Goal: Task Accomplishment & Management: Manage account settings

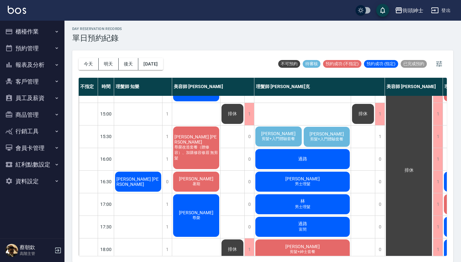
scroll to position [166, 0]
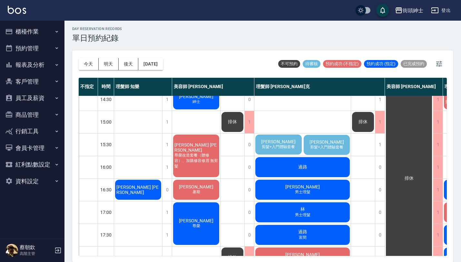
click at [284, 139] on span "[PERSON_NAME]" at bounding box center [278, 141] width 37 height 5
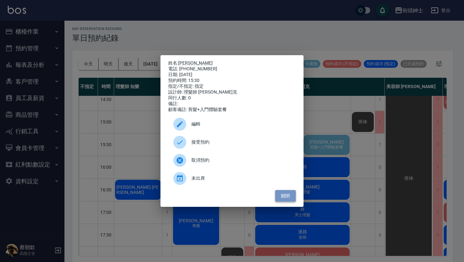
click at [290, 198] on button "關閉" at bounding box center [285, 196] width 21 height 12
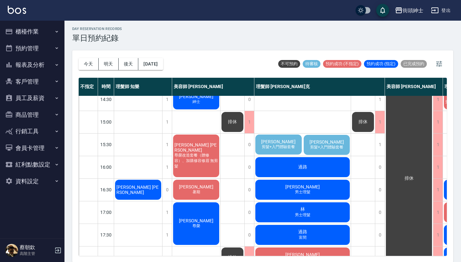
click at [290, 144] on span "剪髮+入門體驗套餐" at bounding box center [278, 146] width 36 height 5
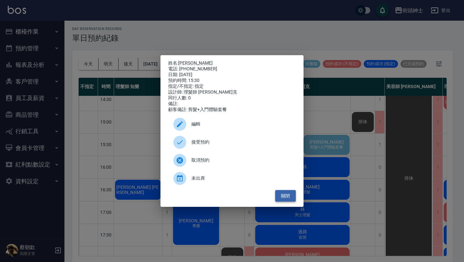
click at [290, 197] on button "關閉" at bounding box center [285, 196] width 21 height 12
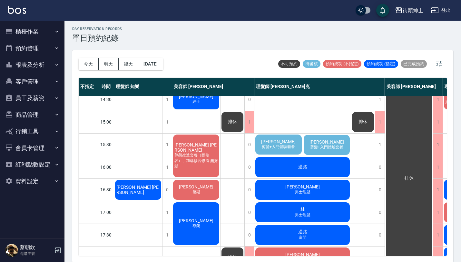
click at [321, 144] on span "剪髮+入門體驗套餐" at bounding box center [327, 146] width 36 height 5
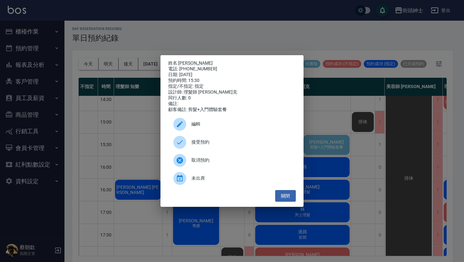
click at [218, 163] on span "取消預約" at bounding box center [240, 160] width 99 height 7
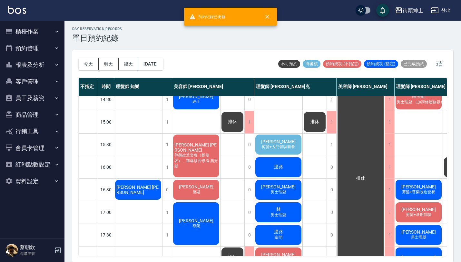
click at [282, 139] on span "[PERSON_NAME]" at bounding box center [278, 141] width 37 height 5
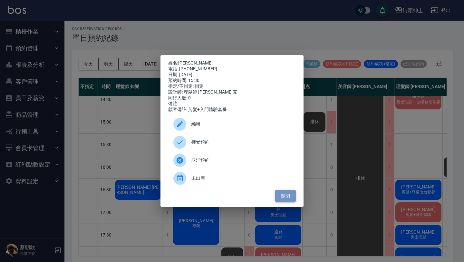
click at [286, 199] on button "關閉" at bounding box center [285, 196] width 21 height 12
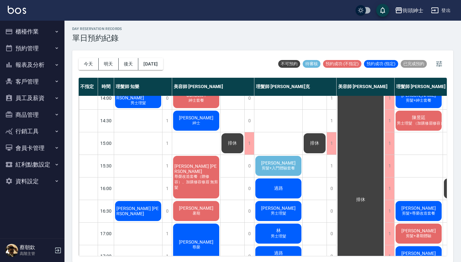
scroll to position [145, 0]
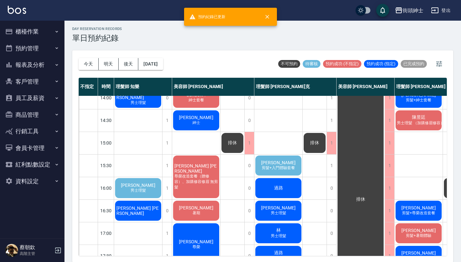
click at [280, 163] on span "[PERSON_NAME]" at bounding box center [278, 162] width 37 height 5
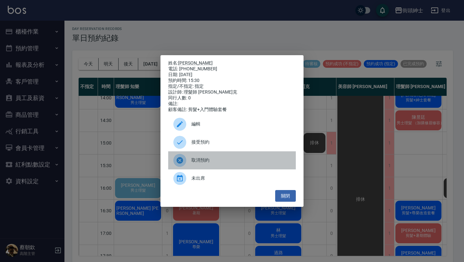
click at [216, 161] on span "取消預約" at bounding box center [240, 160] width 99 height 7
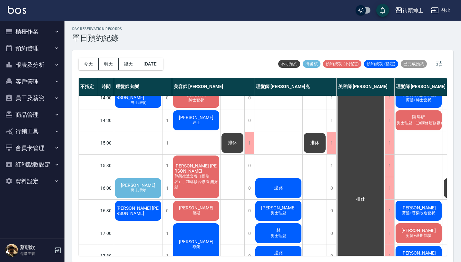
click at [145, 187] on span "[PERSON_NAME]" at bounding box center [138, 184] width 37 height 5
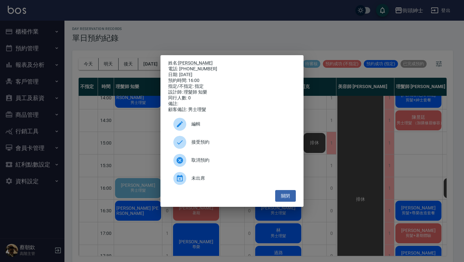
click at [226, 144] on span "接受預約" at bounding box center [240, 142] width 99 height 7
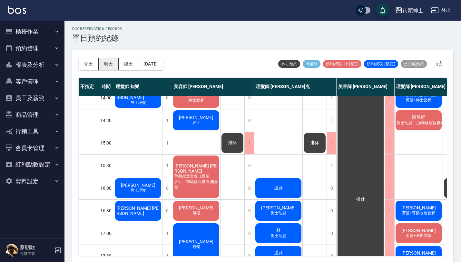
click at [111, 60] on button "明天" at bounding box center [109, 64] width 20 height 12
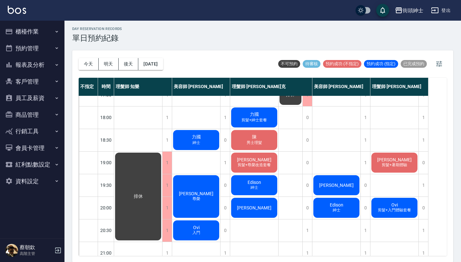
scroll to position [319, 0]
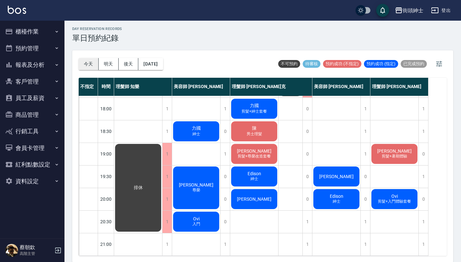
click at [90, 67] on button "今天" at bounding box center [89, 64] width 20 height 12
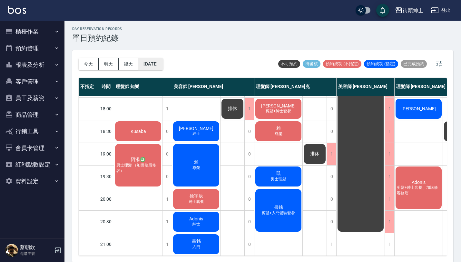
click at [163, 65] on button "[DATE]" at bounding box center [150, 64] width 24 height 12
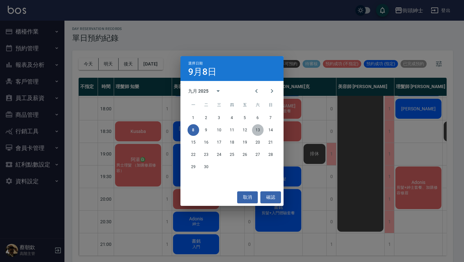
click at [257, 128] on button "13" at bounding box center [258, 130] width 12 height 12
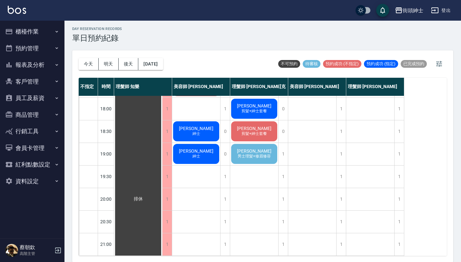
click at [265, 154] on div "[PERSON_NAME] 男士理髮+修眉修容" at bounding box center [254, 154] width 48 height 22
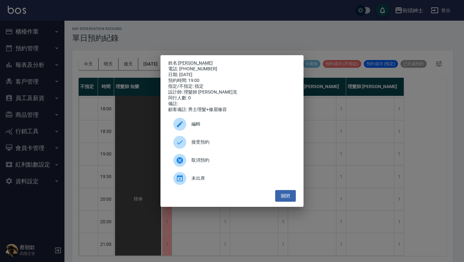
click at [204, 141] on div "接受預約" at bounding box center [232, 142] width 128 height 18
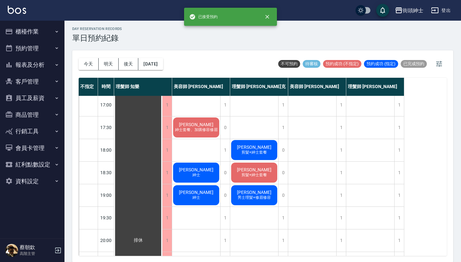
scroll to position [278, 0]
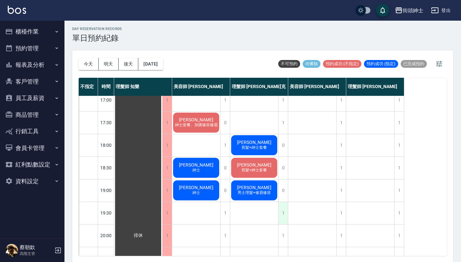
click at [283, 211] on div "1" at bounding box center [283, 213] width 10 height 22
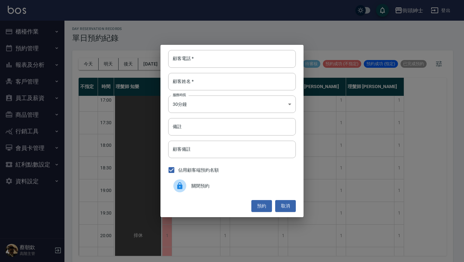
click at [239, 187] on span "關閉預約" at bounding box center [240, 185] width 99 height 7
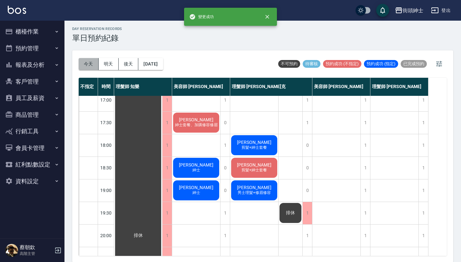
click at [96, 62] on button "今天" at bounding box center [89, 64] width 20 height 12
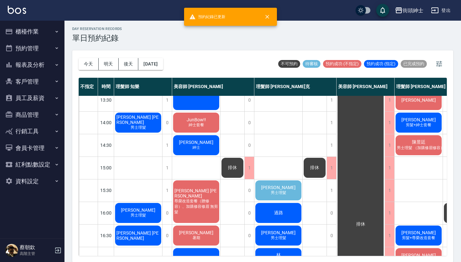
scroll to position [120, 0]
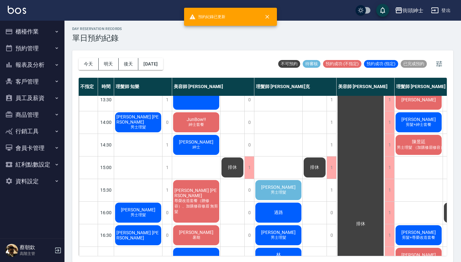
click at [285, 190] on span "男士理髮" at bounding box center [278, 191] width 18 height 5
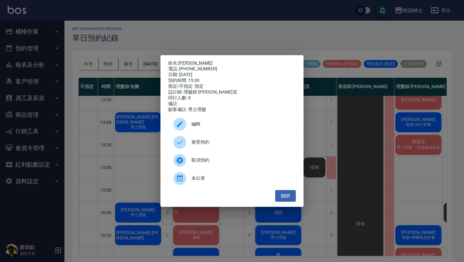
click at [221, 145] on span "接受預約" at bounding box center [240, 142] width 99 height 7
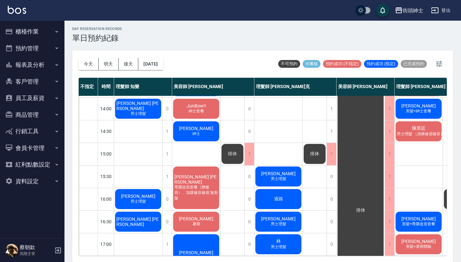
scroll to position [134, 0]
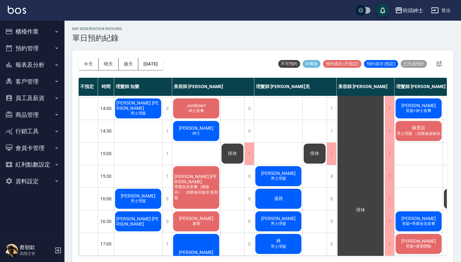
click at [285, 39] on div "day Reservation records 單日預約紀錄" at bounding box center [262, 35] width 381 height 16
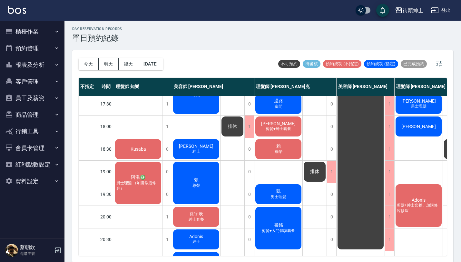
scroll to position [319, 0]
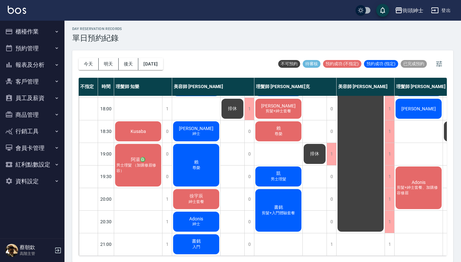
click at [36, 185] on button "資料設定" at bounding box center [32, 181] width 59 height 17
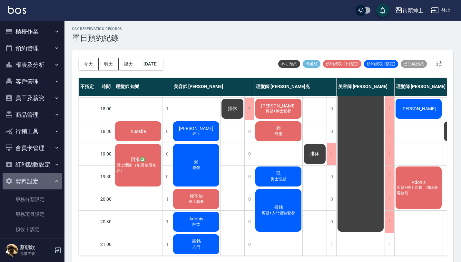
click at [46, 185] on button "資料設定" at bounding box center [32, 181] width 59 height 17
click at [53, 179] on button "資料設定" at bounding box center [32, 181] width 59 height 17
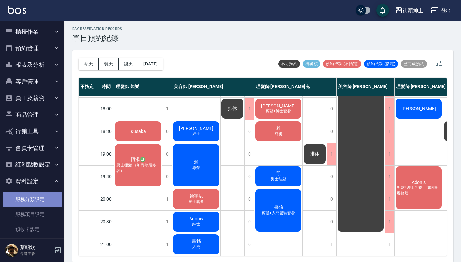
click at [42, 202] on link "服務分類設定" at bounding box center [32, 199] width 59 height 15
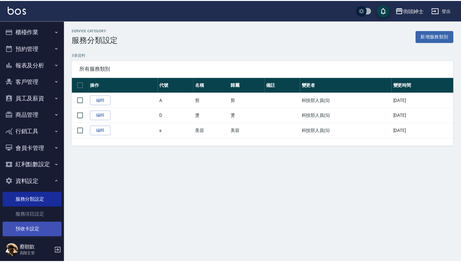
scroll to position [113, 0]
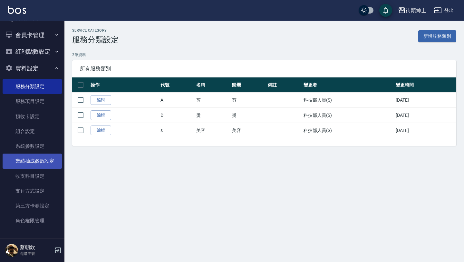
click at [43, 163] on link "業績抽成參數設定" at bounding box center [32, 160] width 59 height 15
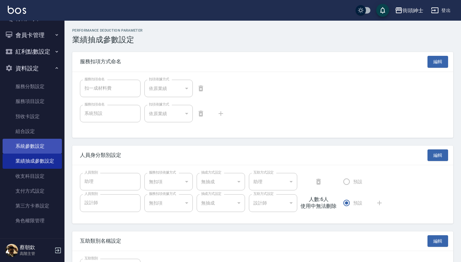
click at [39, 144] on link "系統參數設定" at bounding box center [32, 146] width 59 height 15
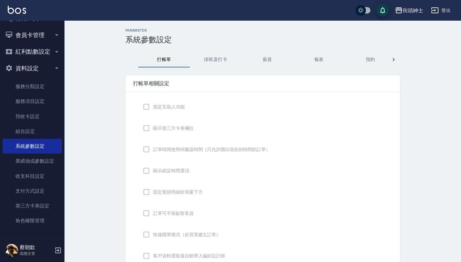
checkbox input "true"
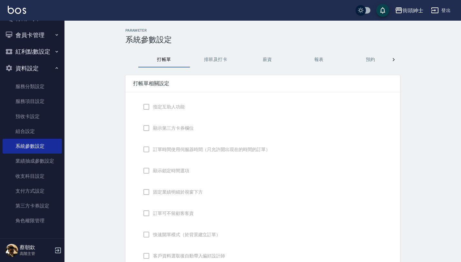
checkbox input "false"
type input "DESIGNATE"
checkbox input "true"
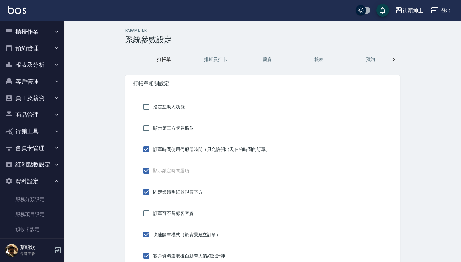
click at [46, 41] on button "預約管理" at bounding box center [32, 48] width 59 height 17
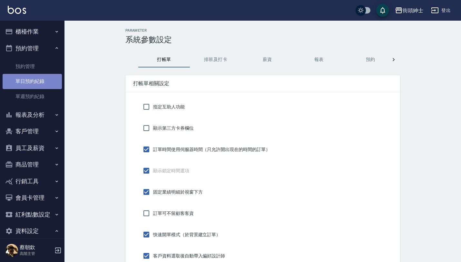
click at [45, 86] on link "單日預約紀錄" at bounding box center [32, 81] width 59 height 15
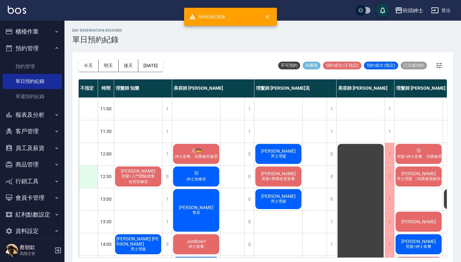
click at [86, 175] on div at bounding box center [88, 176] width 19 height 22
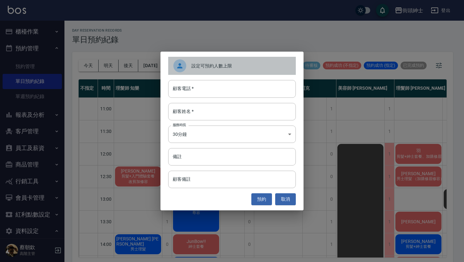
click at [205, 60] on div "設定可預約人數上限" at bounding box center [232, 66] width 128 height 18
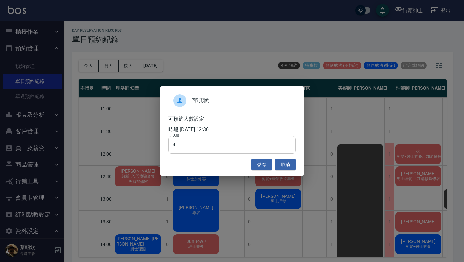
click at [222, 141] on input "4" at bounding box center [232, 144] width 128 height 17
type input "0"
click at [265, 168] on button "儲存" at bounding box center [261, 165] width 21 height 12
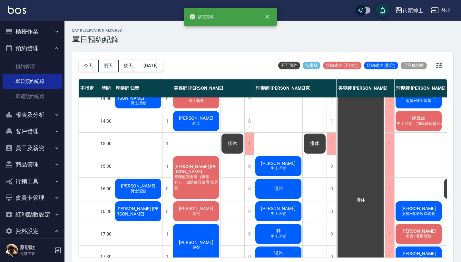
scroll to position [151, 0]
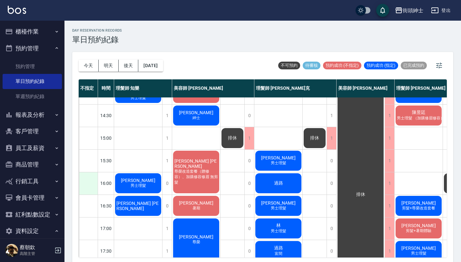
click at [90, 182] on div at bounding box center [88, 183] width 19 height 22
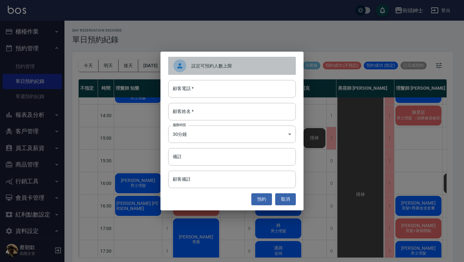
click at [217, 68] on span "設定可預約人數上限" at bounding box center [240, 66] width 99 height 7
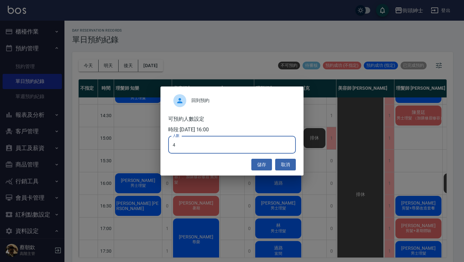
click at [200, 151] on input "4" at bounding box center [232, 144] width 128 height 17
type input "0"
click at [266, 162] on button "儲存" at bounding box center [261, 165] width 21 height 12
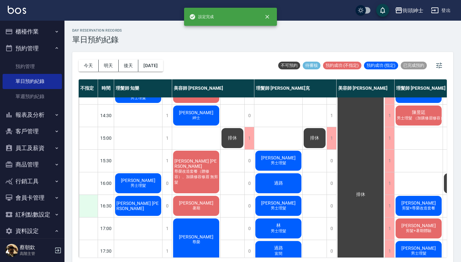
click at [90, 204] on div at bounding box center [88, 206] width 19 height 22
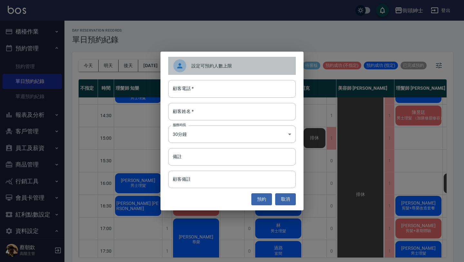
click at [225, 67] on span "設定可預約人數上限" at bounding box center [240, 66] width 99 height 7
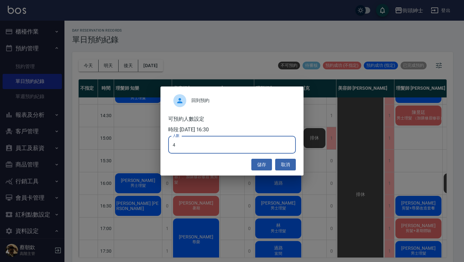
click at [193, 147] on input "4" at bounding box center [232, 144] width 128 height 17
type input "0"
click at [264, 163] on button "儲存" at bounding box center [261, 165] width 21 height 12
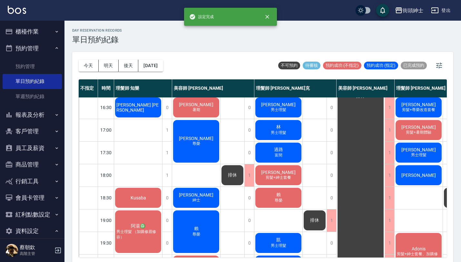
scroll to position [319, 0]
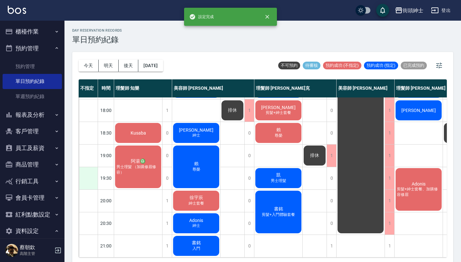
click at [90, 174] on div at bounding box center [88, 178] width 19 height 22
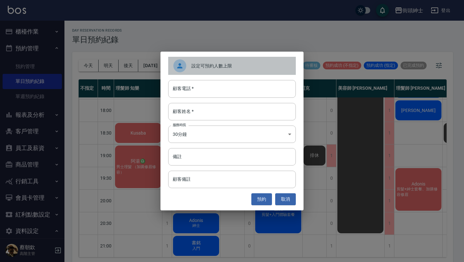
click at [213, 57] on div "設定可預約人數上限" at bounding box center [232, 66] width 128 height 18
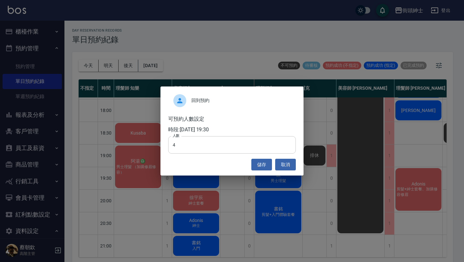
click at [217, 143] on input "4" at bounding box center [232, 144] width 128 height 17
type input "0"
click at [266, 163] on button "儲存" at bounding box center [261, 165] width 21 height 12
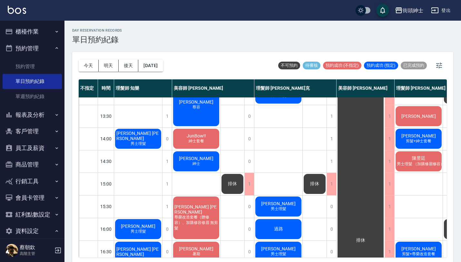
scroll to position [128, 0]
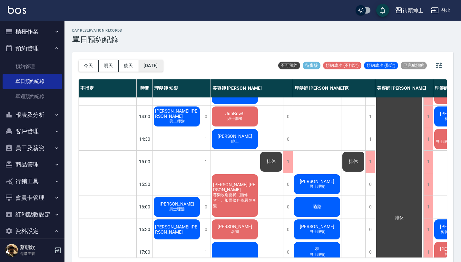
click at [161, 67] on button "[DATE]" at bounding box center [150, 66] width 24 height 12
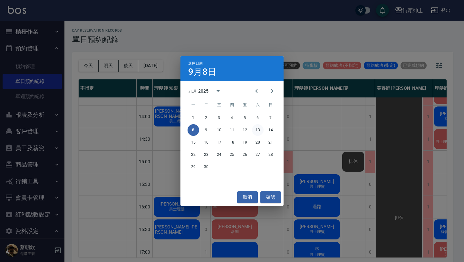
click at [259, 130] on button "13" at bounding box center [258, 130] width 12 height 12
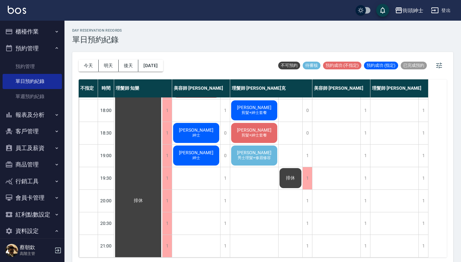
scroll to position [2, 0]
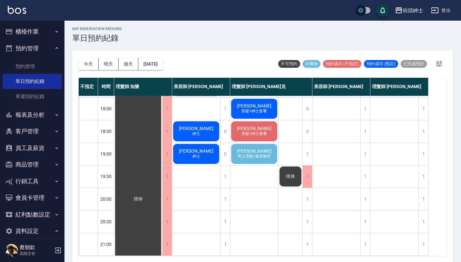
click at [263, 148] on div "[PERSON_NAME] 男士理髮+修眉修容" at bounding box center [254, 154] width 48 height 22
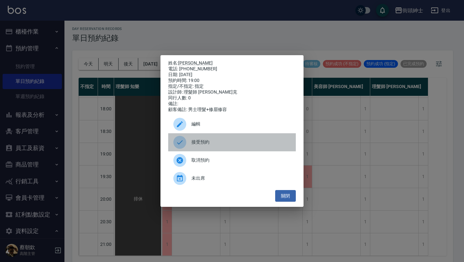
click at [215, 142] on span "接受預約" at bounding box center [240, 142] width 99 height 7
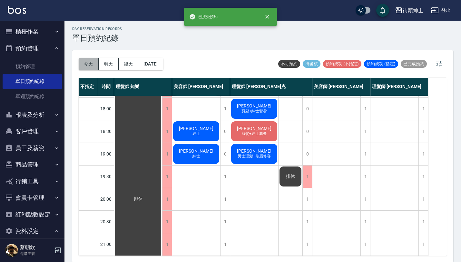
click at [88, 68] on button "今天" at bounding box center [89, 64] width 20 height 12
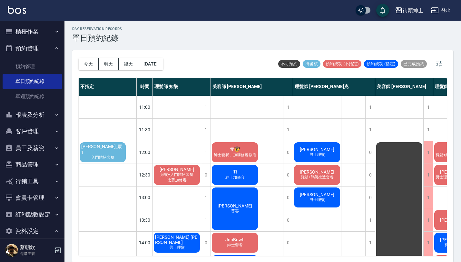
click at [111, 151] on span "[PERSON_NAME]_展1" at bounding box center [103, 149] width 46 height 11
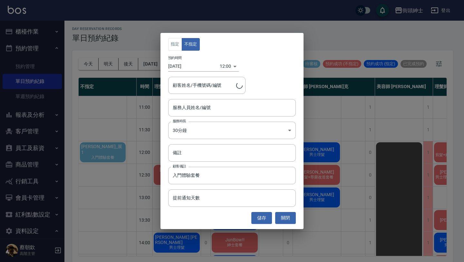
type input "[PERSON_NAME]_展1/0928610866"
click at [282, 214] on button "關閉" at bounding box center [285, 218] width 21 height 12
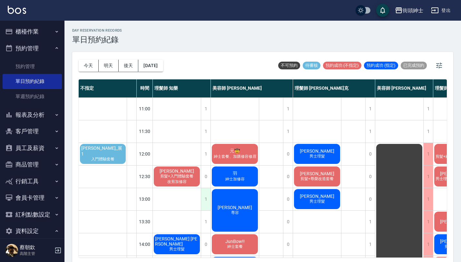
click at [207, 204] on div "1" at bounding box center [206, 199] width 10 height 22
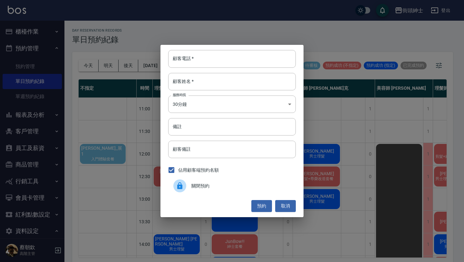
click at [199, 185] on span "關閉預約" at bounding box center [240, 185] width 99 height 7
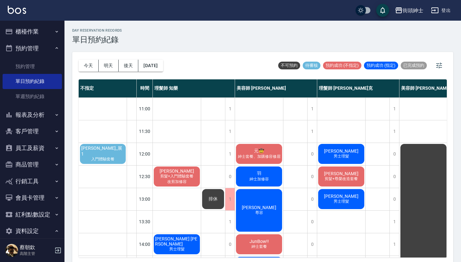
click at [106, 151] on span "[PERSON_NAME]_展1" at bounding box center [103, 150] width 46 height 11
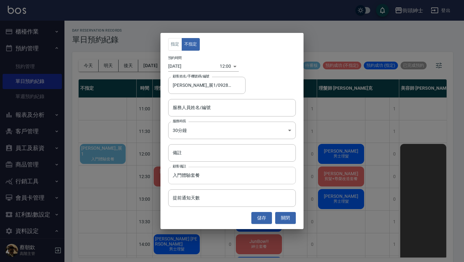
drag, startPoint x: 206, startPoint y: 176, endPoint x: 182, endPoint y: 176, distance: 23.8
click at [183, 176] on input "入門體驗套餐" at bounding box center [232, 175] width 128 height 17
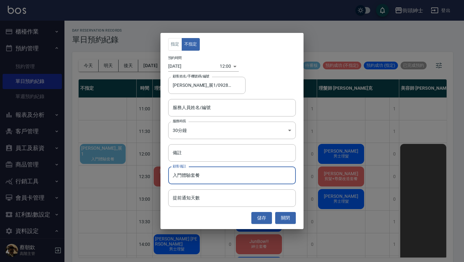
click at [272, 71] on div "預約時間 [DATE] 12:00 1757304000000" at bounding box center [232, 64] width 128 height 16
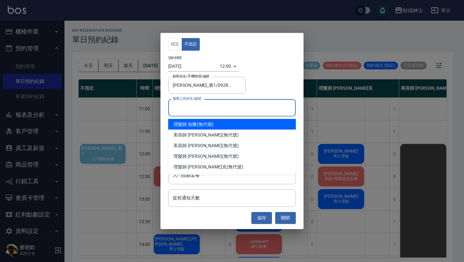
click at [219, 111] on input "服務人員姓名/編號" at bounding box center [232, 107] width 122 height 11
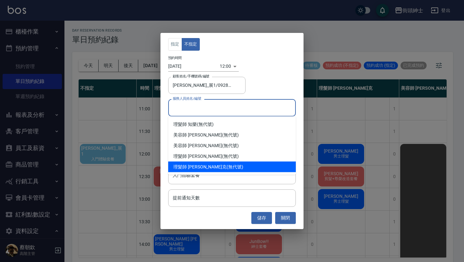
click at [203, 167] on span "理髮師 [PERSON_NAME]克" at bounding box center [199, 166] width 53 height 7
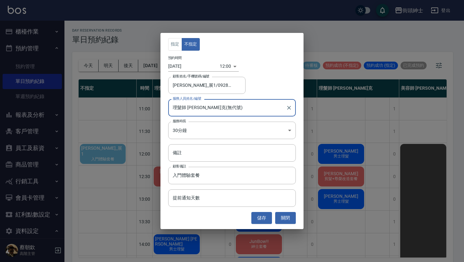
click at [240, 109] on input "理髮師 [PERSON_NAME]克(無代號)" at bounding box center [227, 107] width 112 height 11
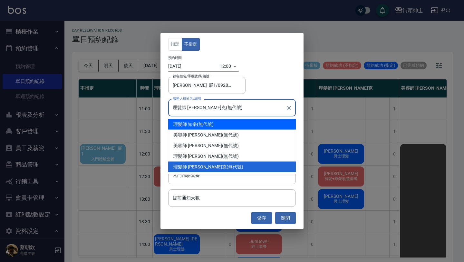
click at [218, 121] on div "理髮師 知樂 (無代號)" at bounding box center [232, 124] width 128 height 11
type input "理髮師 知樂(無代號)"
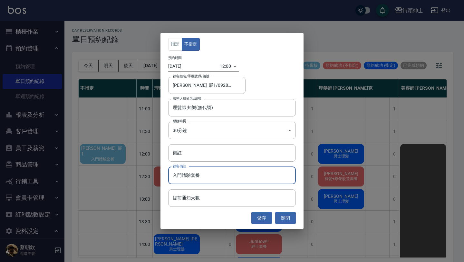
drag, startPoint x: 241, startPoint y: 178, endPoint x: 157, endPoint y: 178, distance: 84.8
click at [157, 178] on div "指定 不指定 預約時間 [DATE] 12:00 1757304000000 顧客姓名/手機號碼/編號 [PERSON_NAME]_展1/0928610866…" at bounding box center [232, 131] width 464 height 262
click at [289, 218] on button "關閉" at bounding box center [285, 218] width 21 height 12
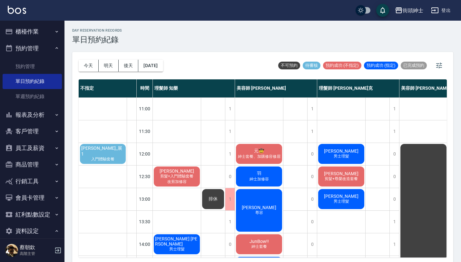
click at [93, 147] on div "[PERSON_NAME]_展1 入門體驗套餐" at bounding box center [103, 154] width 48 height 22
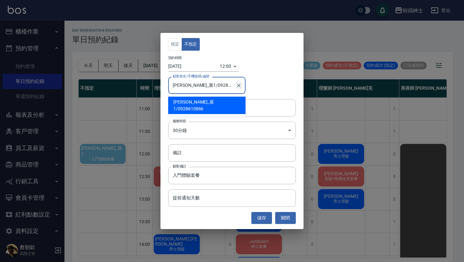
drag, startPoint x: 197, startPoint y: 85, endPoint x: 241, endPoint y: 86, distance: 43.5
click at [241, 86] on div "[PERSON_NAME]展1/0928610866 顧客姓名/手機號碼/編號" at bounding box center [206, 85] width 77 height 17
click at [295, 215] on button "關閉" at bounding box center [285, 218] width 21 height 12
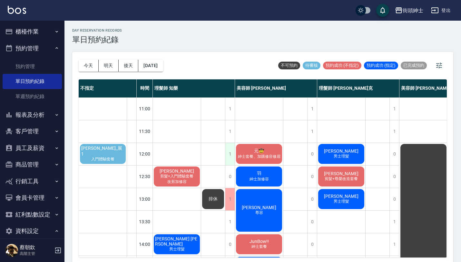
click at [229, 149] on div "1" at bounding box center [230, 154] width 10 height 22
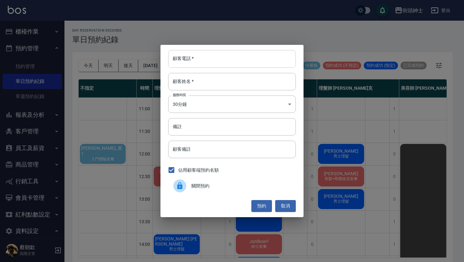
click at [212, 55] on input "顧客電話   *" at bounding box center [232, 58] width 128 height 17
paste input "0928610866"
type input "0928610866"
click at [205, 86] on input "顧客姓名   *" at bounding box center [232, 81] width 128 height 17
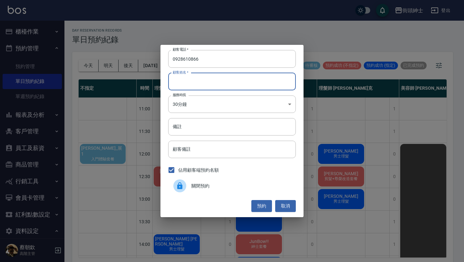
click at [194, 81] on input "顧客姓名   *" at bounding box center [232, 81] width 128 height 17
click at [287, 202] on button "取消" at bounding box center [285, 206] width 21 height 12
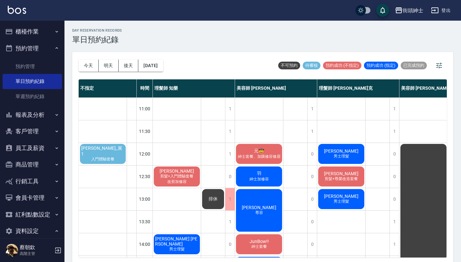
click at [97, 150] on span "[PERSON_NAME]_展1" at bounding box center [103, 150] width 46 height 11
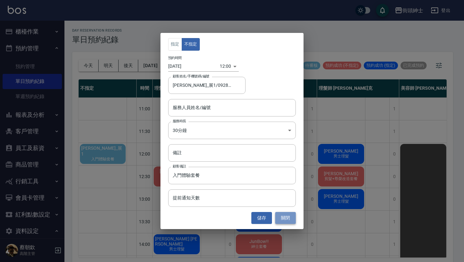
click at [287, 218] on button "關閉" at bounding box center [285, 218] width 21 height 12
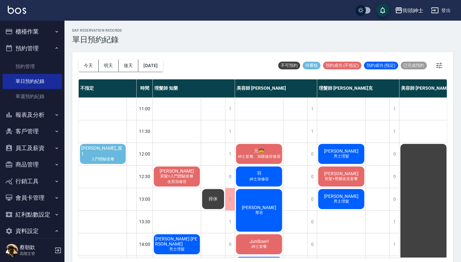
click at [102, 149] on span "[PERSON_NAME]_展1" at bounding box center [103, 150] width 46 height 11
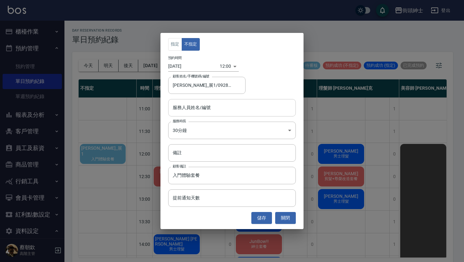
click at [215, 112] on input "服務人員姓名/編號" at bounding box center [232, 107] width 122 height 11
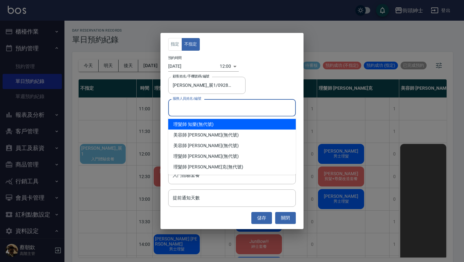
click at [208, 122] on div "理髮師 知樂 (無代號)" at bounding box center [232, 124] width 128 height 11
type input "理髮師 知樂(無代號)"
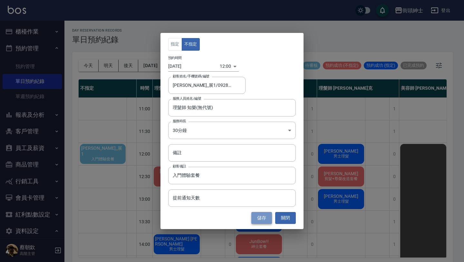
click at [263, 218] on button "儲存" at bounding box center [261, 218] width 21 height 12
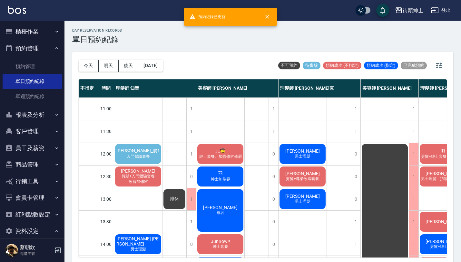
click at [141, 154] on span "入門體驗套餐" at bounding box center [138, 156] width 26 height 5
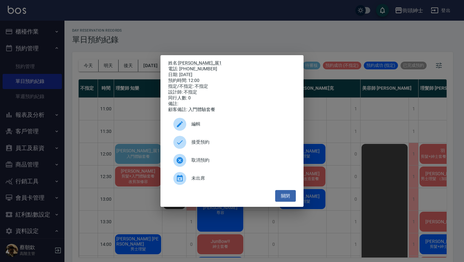
click at [223, 162] on span "取消預約" at bounding box center [240, 160] width 99 height 7
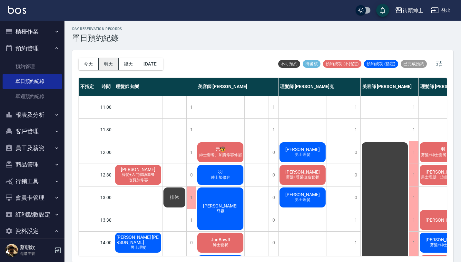
click at [109, 65] on button "明天" at bounding box center [109, 64] width 20 height 12
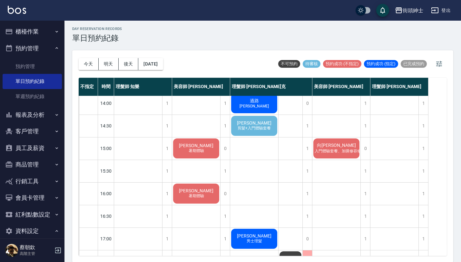
scroll to position [140, 0]
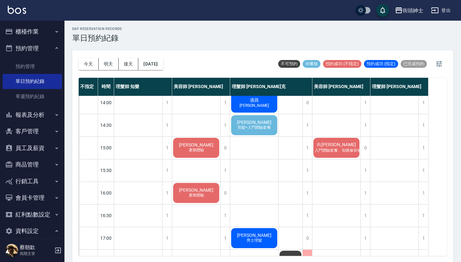
click at [265, 122] on span "[PERSON_NAME]" at bounding box center [254, 122] width 37 height 5
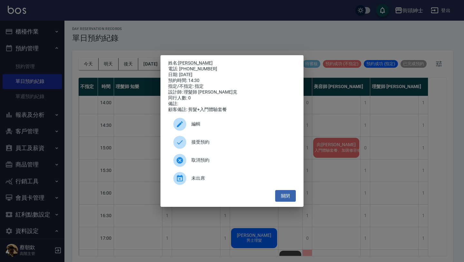
click at [205, 123] on span "編輯" at bounding box center [240, 124] width 99 height 7
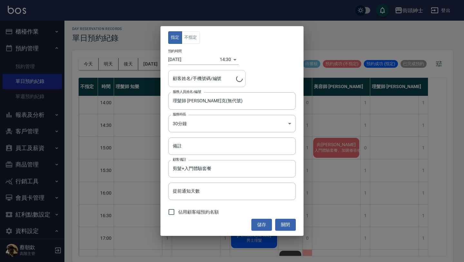
type input "[PERSON_NAME]/0928119182"
click at [204, 101] on input "理髮師 [PERSON_NAME]克(無代號)" at bounding box center [227, 100] width 112 height 11
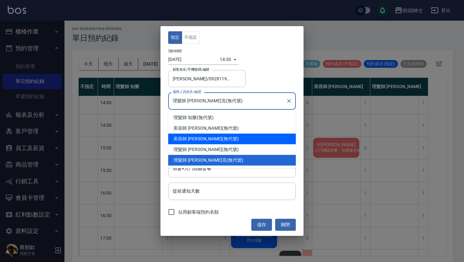
click at [203, 134] on div "美容師 [PERSON_NAME] (無代號)" at bounding box center [232, 138] width 128 height 11
type input "美容師 [PERSON_NAME](無代號)"
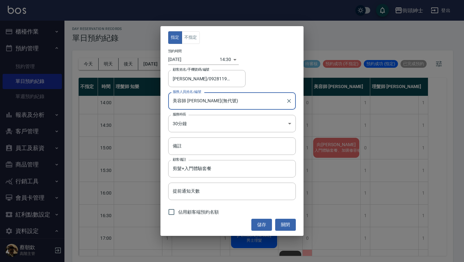
click at [179, 211] on span "佔用顧客端預約名額" at bounding box center [198, 211] width 41 height 7
click at [178, 211] on input "佔用顧客端預約名額" at bounding box center [172, 212] width 14 height 14
checkbox input "true"
click at [259, 223] on button "儲存" at bounding box center [261, 224] width 21 height 12
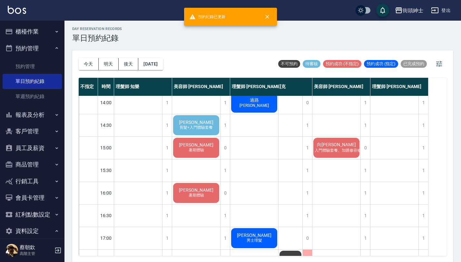
click at [199, 125] on span "剪髮+入門體驗套餐" at bounding box center [196, 127] width 36 height 5
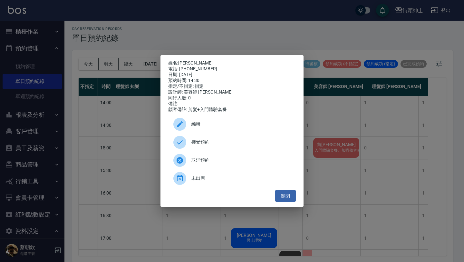
click at [218, 142] on span "接受預約" at bounding box center [240, 142] width 99 height 7
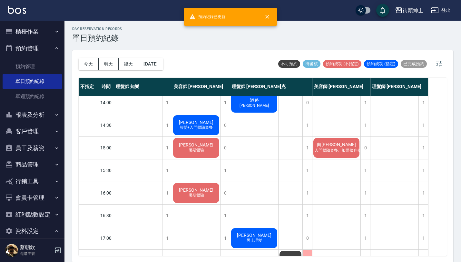
click at [211, 126] on span "剪髮+入門體驗套餐" at bounding box center [196, 127] width 36 height 5
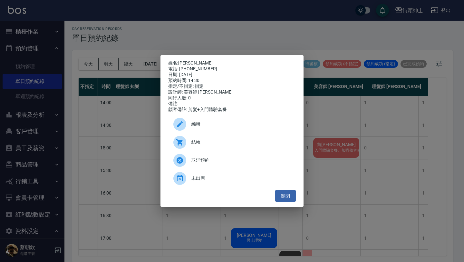
drag, startPoint x: 180, startPoint y: 68, endPoint x: 248, endPoint y: 72, distance: 68.4
click at [248, 72] on div "姓名: 建弘[PERSON_NAME] 電話: [PHONE_NUMBER] 日期: [DATE] 預約時間: 14:30 指定/不指定: 指定 設計師: 美…" at bounding box center [232, 86] width 128 height 52
drag, startPoint x: 180, startPoint y: 68, endPoint x: 206, endPoint y: 69, distance: 26.1
click at [206, 69] on div "電話: [PHONE_NUMBER]" at bounding box center [232, 69] width 128 height 6
copy div "0928119182"
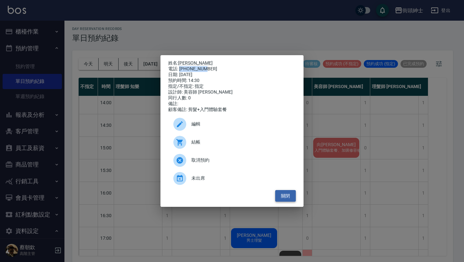
click at [291, 198] on button "關閉" at bounding box center [285, 196] width 21 height 12
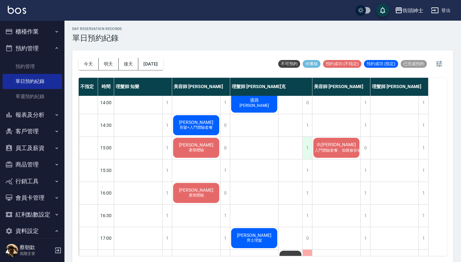
click at [309, 151] on div "1" at bounding box center [307, 148] width 10 height 22
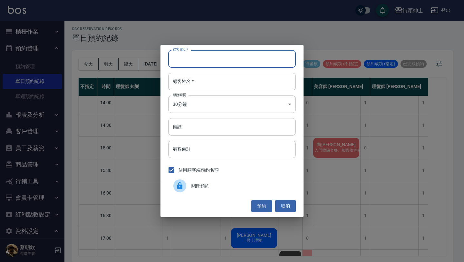
click at [248, 60] on input "顧客電話   *" at bounding box center [232, 58] width 128 height 17
paste input "0928119182"
type input "0928119182"
click at [227, 87] on input "顧客姓名   *" at bounding box center [232, 81] width 128 height 17
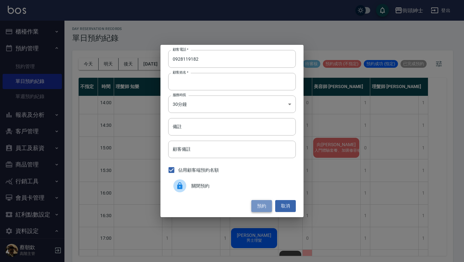
click at [260, 201] on button "預約" at bounding box center [261, 206] width 21 height 12
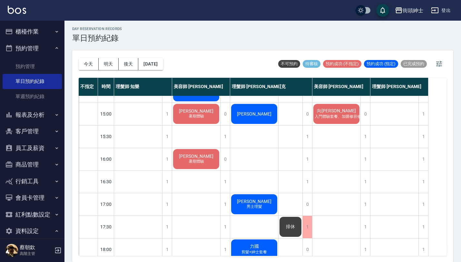
scroll to position [319, 0]
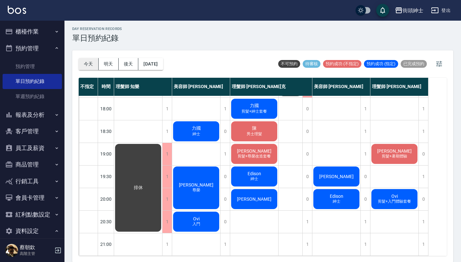
click at [88, 60] on button "今天" at bounding box center [89, 64] width 20 height 12
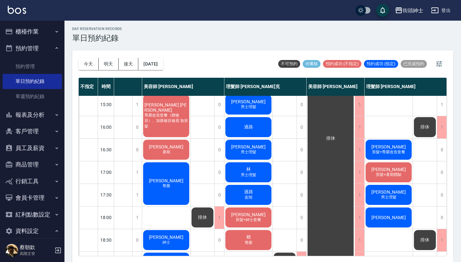
scroll to position [0, 57]
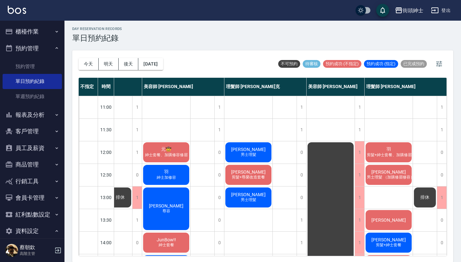
click at [107, 61] on button "明天" at bounding box center [109, 64] width 20 height 12
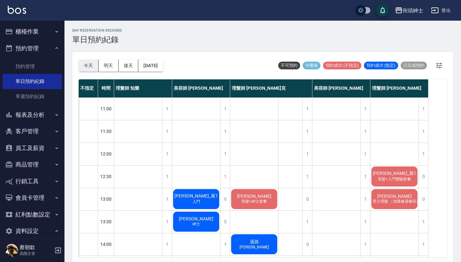
click at [88, 64] on button "今天" at bounding box center [89, 66] width 20 height 12
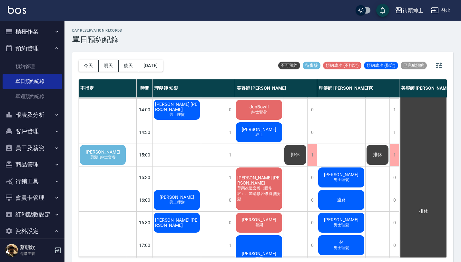
scroll to position [129, 0]
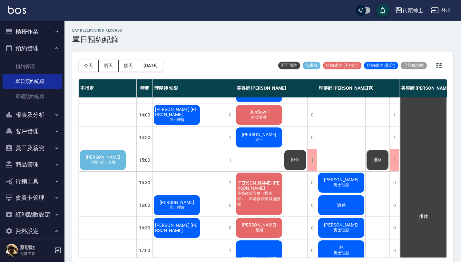
click at [100, 165] on span "剪髮+紳士套餐" at bounding box center [103, 162] width 28 height 5
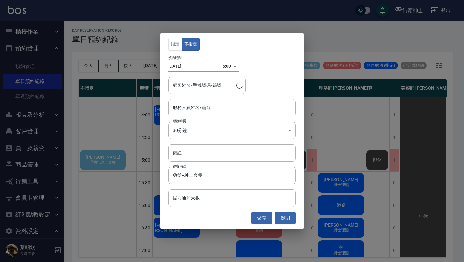
type input "[PERSON_NAME]/0972811850"
click at [289, 217] on button "關閉" at bounding box center [285, 218] width 21 height 12
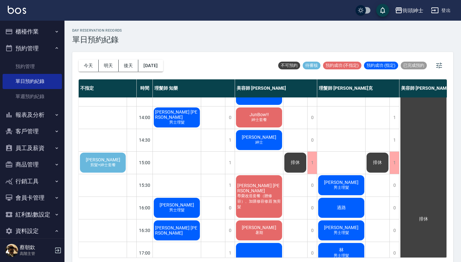
scroll to position [127, 0]
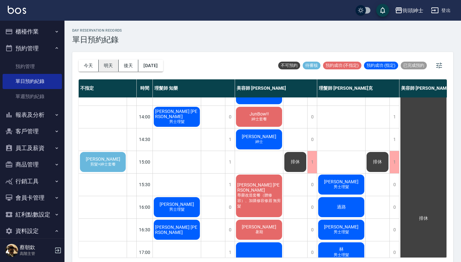
click at [109, 70] on button "明天" at bounding box center [109, 66] width 20 height 12
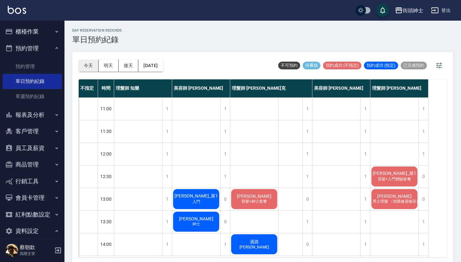
click at [89, 67] on button "今天" at bounding box center [89, 66] width 20 height 12
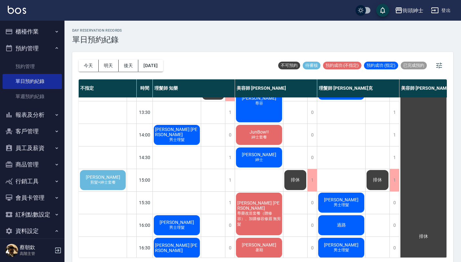
scroll to position [125, 0]
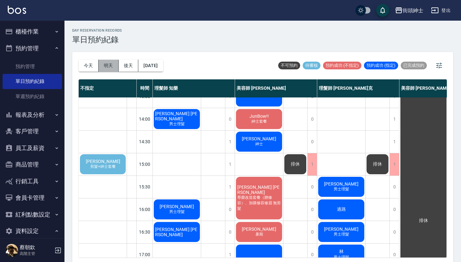
click at [111, 65] on button "明天" at bounding box center [109, 66] width 20 height 12
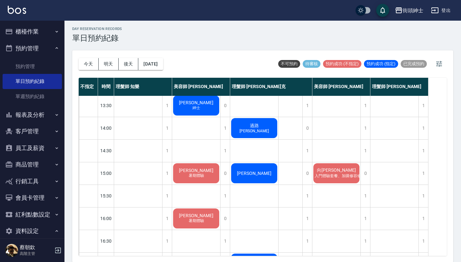
scroll to position [114, 0]
click at [90, 64] on button "今天" at bounding box center [89, 64] width 20 height 12
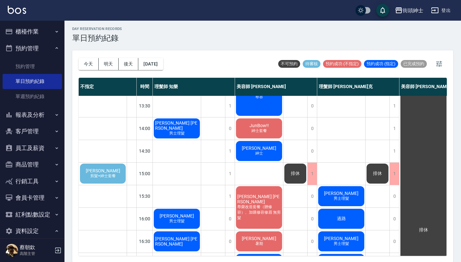
click at [106, 175] on span "剪髮+紳士套餐" at bounding box center [103, 175] width 28 height 5
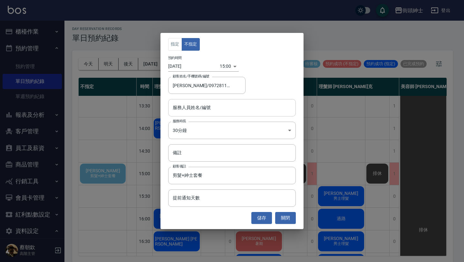
click at [234, 105] on input "服務人員姓名/編號" at bounding box center [232, 107] width 122 height 11
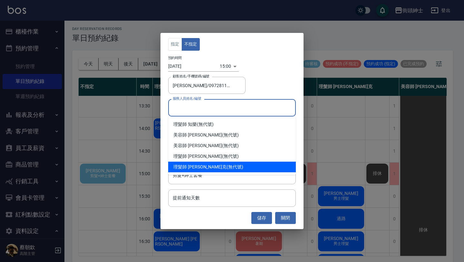
click at [199, 165] on span "理髮師 [PERSON_NAME]克" at bounding box center [199, 166] width 53 height 7
type input "理髮師 [PERSON_NAME]克(無代號)"
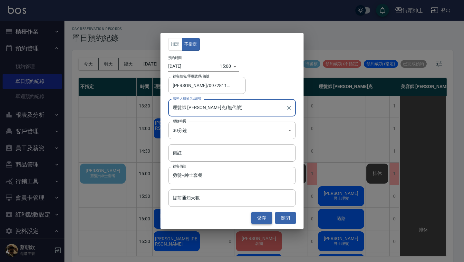
click at [261, 222] on button "儲存" at bounding box center [261, 218] width 21 height 12
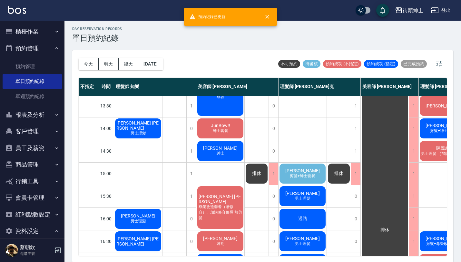
click at [304, 176] on span "剪髮+紳士套餐" at bounding box center [302, 175] width 28 height 5
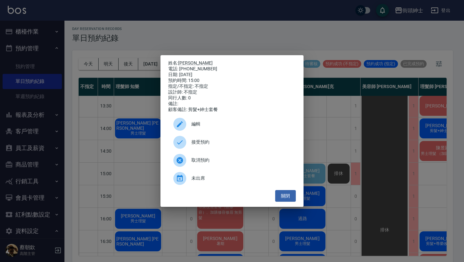
click at [211, 160] on span "取消預約" at bounding box center [240, 160] width 99 height 7
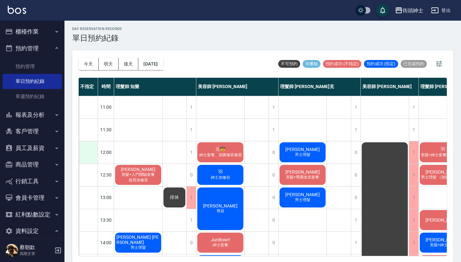
click at [82, 149] on div at bounding box center [88, 152] width 19 height 22
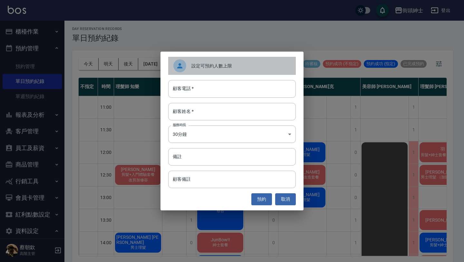
click at [214, 69] on span "設定可預約人數上限" at bounding box center [240, 66] width 99 height 7
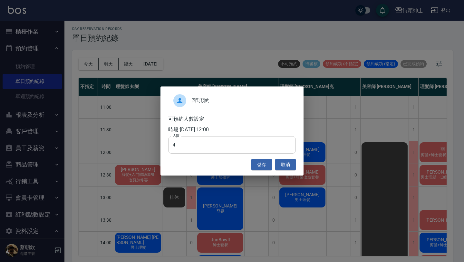
click at [205, 148] on input "4" at bounding box center [232, 144] width 128 height 17
type input "0"
click at [261, 167] on button "儲存" at bounding box center [261, 165] width 21 height 12
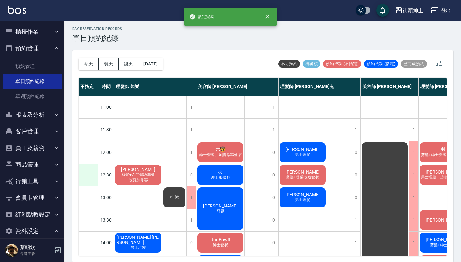
click at [90, 176] on div at bounding box center [88, 175] width 19 height 22
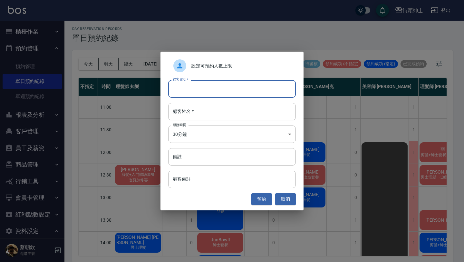
click at [223, 90] on input "顧客電話   *" at bounding box center [232, 88] width 128 height 17
click at [230, 61] on div "設定可預約人數上限" at bounding box center [232, 66] width 128 height 18
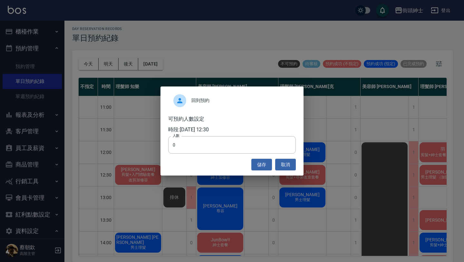
click at [104, 164] on div "回到預約 可預約人數設定 時段: [DATE] 12:30 人數 0 人數 儲存 取消" at bounding box center [232, 131] width 464 height 262
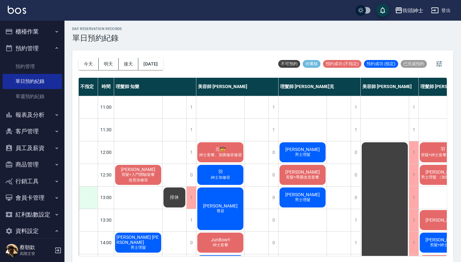
click at [93, 196] on div at bounding box center [88, 197] width 19 height 22
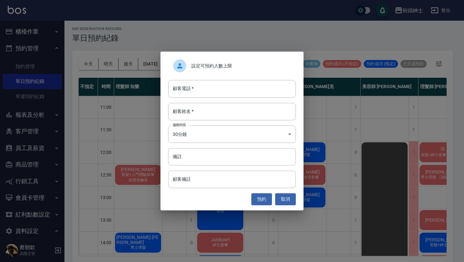
click at [220, 62] on div "設定可預約人數上限" at bounding box center [232, 66] width 128 height 18
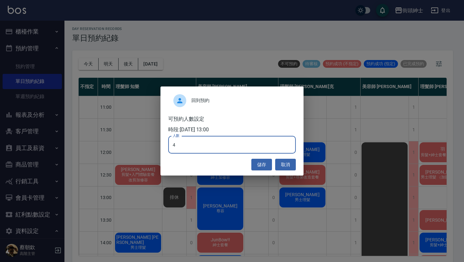
click at [189, 144] on input "4" at bounding box center [232, 144] width 128 height 17
type input "0"
click at [263, 166] on button "儲存" at bounding box center [261, 165] width 21 height 12
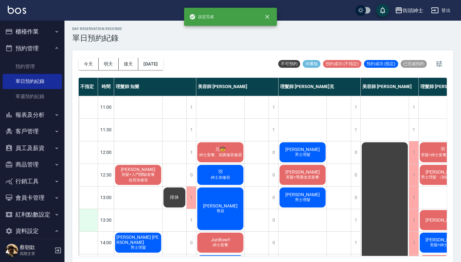
click at [87, 220] on div at bounding box center [88, 220] width 19 height 22
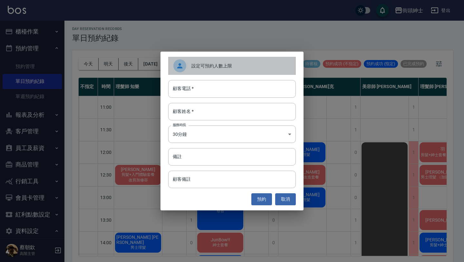
click at [239, 63] on span "設定可預約人數上限" at bounding box center [240, 66] width 99 height 7
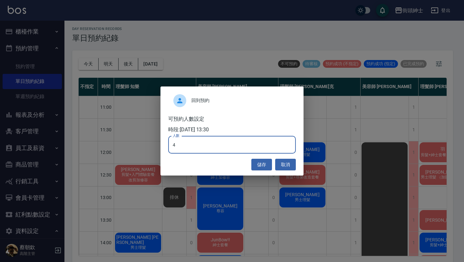
click at [216, 148] on input "4" at bounding box center [232, 144] width 128 height 17
type input "0"
click at [267, 164] on button "儲存" at bounding box center [261, 165] width 21 height 12
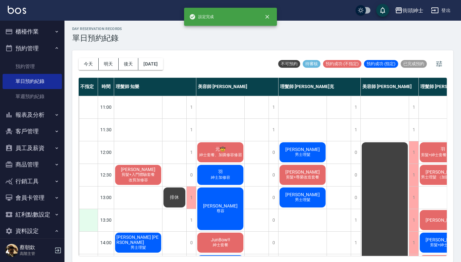
click at [96, 219] on div at bounding box center [88, 220] width 19 height 22
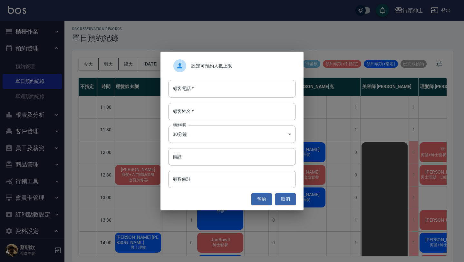
click at [210, 69] on span "設定可預約人數上限" at bounding box center [240, 66] width 99 height 7
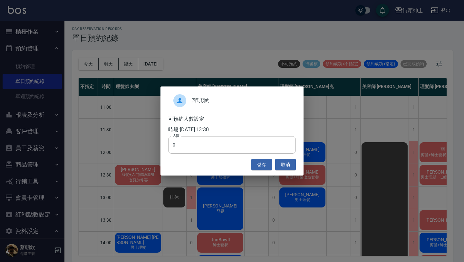
click at [85, 245] on div "回到預約 可預約人數設定 時段: [DATE] 13:30 人數 0 人數 儲存 取消" at bounding box center [232, 131] width 464 height 262
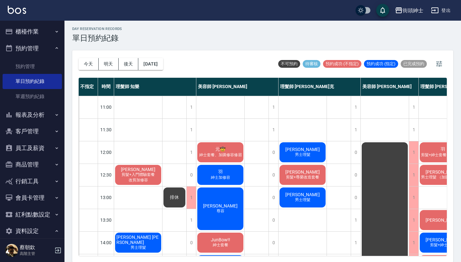
click at [90, 233] on div at bounding box center [88, 242] width 19 height 22
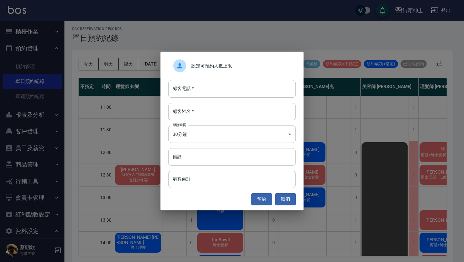
click at [211, 68] on span "設定可預約人數上限" at bounding box center [240, 66] width 99 height 7
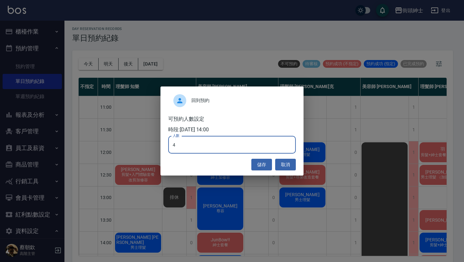
click at [208, 149] on input "4" at bounding box center [232, 144] width 128 height 17
type input "0"
click at [265, 165] on button "儲存" at bounding box center [261, 165] width 21 height 12
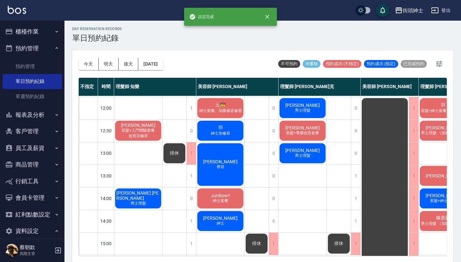
scroll to position [51, 0]
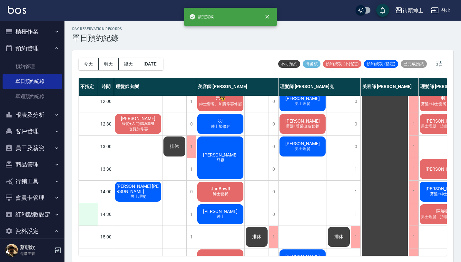
click at [86, 217] on div at bounding box center [88, 214] width 19 height 22
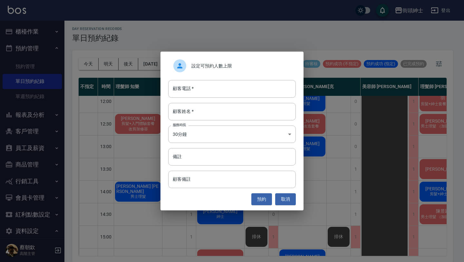
click at [217, 70] on div "設定可預約人數上限" at bounding box center [232, 66] width 128 height 18
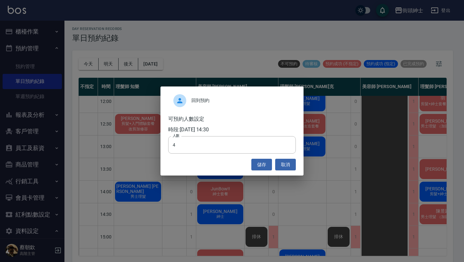
click at [199, 156] on div "回到預約 可預約人數設定 時段: [DATE] 14:30 人數 4 人數 儲存 取消" at bounding box center [231, 130] width 143 height 89
click at [208, 142] on input "4" at bounding box center [232, 144] width 128 height 17
type input "0"
click at [260, 165] on button "儲存" at bounding box center [261, 165] width 21 height 12
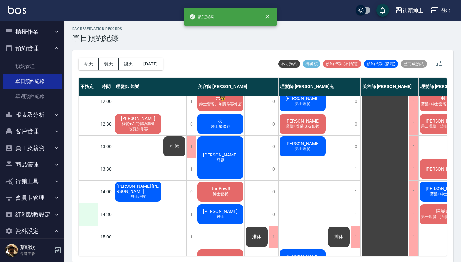
scroll to position [92, 0]
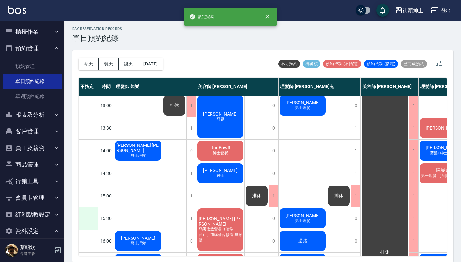
click at [89, 217] on div at bounding box center [88, 218] width 19 height 22
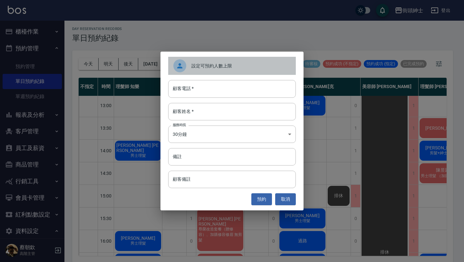
click at [236, 65] on span "設定可預約人數上限" at bounding box center [240, 66] width 99 height 7
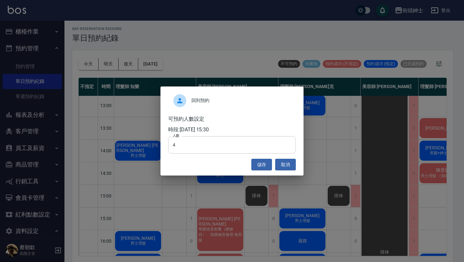
click at [214, 149] on input "4" at bounding box center [232, 144] width 128 height 17
type input "0"
click at [262, 167] on button "儲存" at bounding box center [261, 165] width 21 height 12
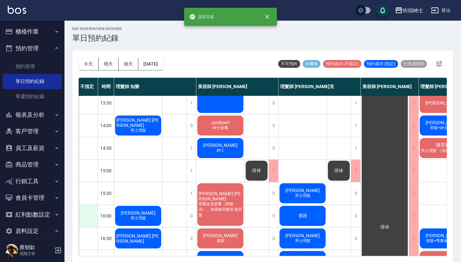
scroll to position [118, 0]
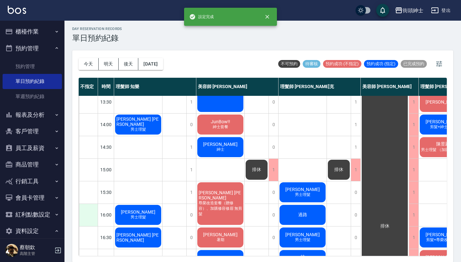
click at [90, 215] on div at bounding box center [88, 215] width 19 height 22
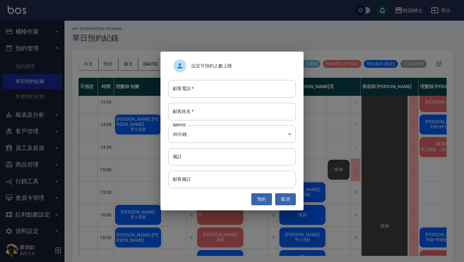
click at [234, 61] on div "設定可預約人數上限" at bounding box center [232, 66] width 128 height 18
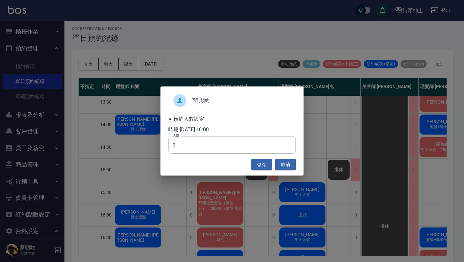
click at [105, 173] on div "回到預約 可預約人數設定 時段: [DATE] 16:00 人數 0 人數 儲存 取消" at bounding box center [232, 131] width 464 height 262
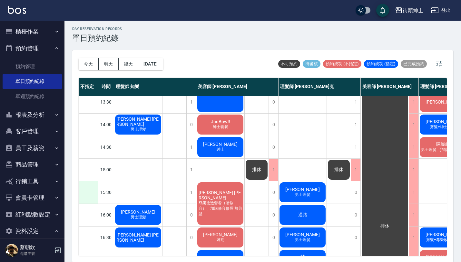
click at [87, 197] on div at bounding box center [88, 192] width 19 height 22
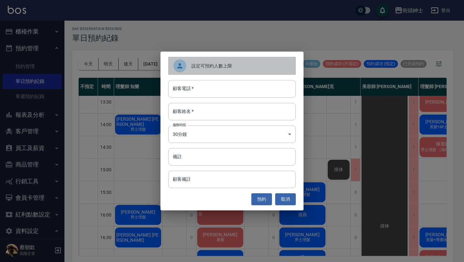
click at [211, 68] on span "設定可預約人數上限" at bounding box center [240, 66] width 99 height 7
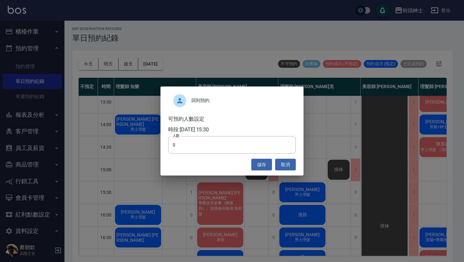
click at [98, 176] on div "回到預約 可預約人數設定 時段: [DATE] 15:30 人數 0 人數 儲存 取消" at bounding box center [232, 131] width 464 height 262
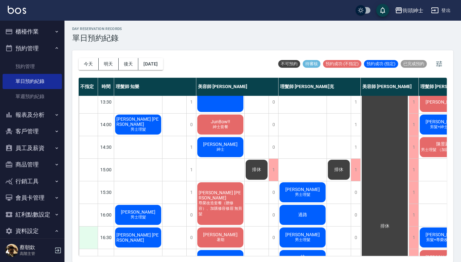
click at [94, 241] on div at bounding box center [88, 237] width 19 height 22
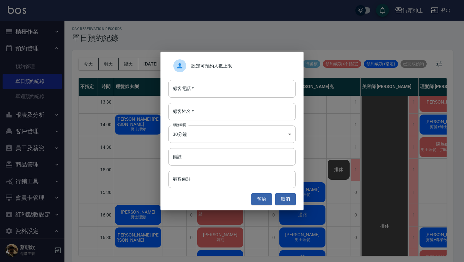
click at [102, 161] on div "設定可預約人數上限 顧客電話   * 顧客電話   * 顧客姓名   * 顧客姓名   * 服務時長 30分鐘 1 服務時長 備註 備註 顧客備註 顧客備註 …" at bounding box center [232, 131] width 464 height 262
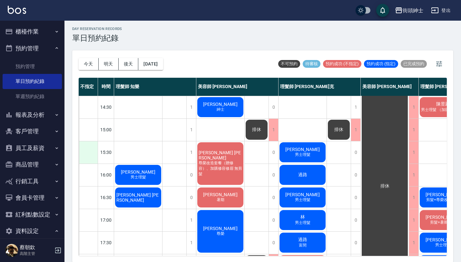
scroll to position [159, 0]
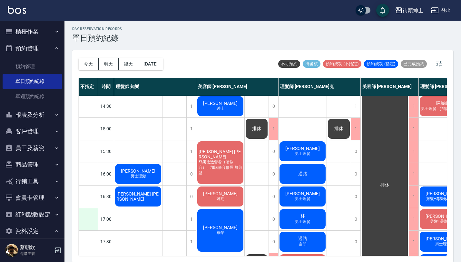
click at [90, 216] on div at bounding box center [88, 219] width 19 height 22
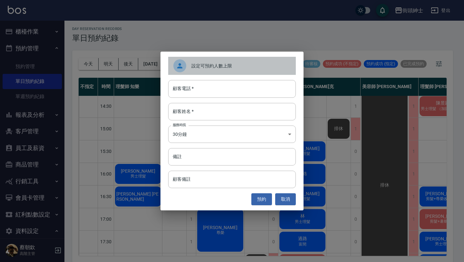
click at [237, 71] on div "設定可預約人數上限" at bounding box center [232, 66] width 128 height 18
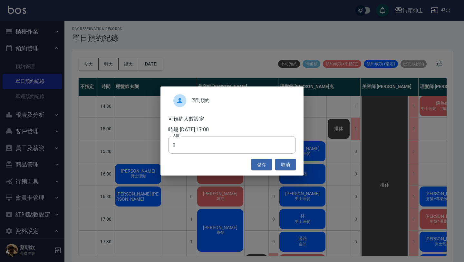
click at [93, 216] on div "回到預約 可預約人數設定 時段: [DATE] 17:00 人數 0 人數 儲存 取消" at bounding box center [232, 131] width 464 height 262
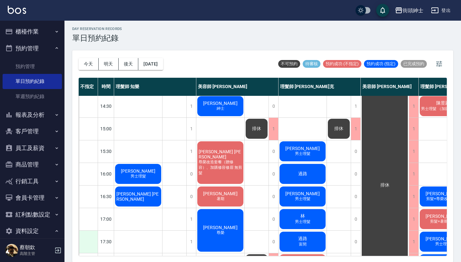
click at [91, 243] on div at bounding box center [88, 241] width 19 height 22
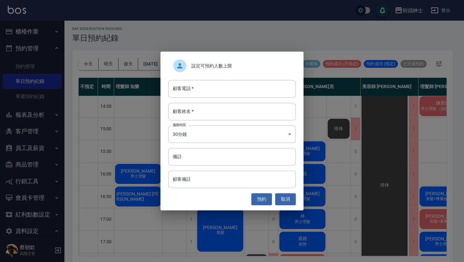
click at [236, 61] on div "設定可預約人數上限" at bounding box center [232, 66] width 128 height 18
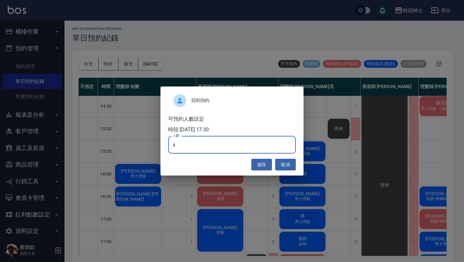
click at [211, 147] on input "4" at bounding box center [232, 144] width 128 height 17
type input "0"
click at [266, 162] on button "儲存" at bounding box center [261, 165] width 21 height 12
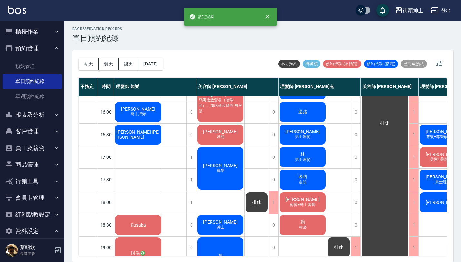
scroll to position [221, 0]
click at [93, 204] on div at bounding box center [88, 202] width 19 height 22
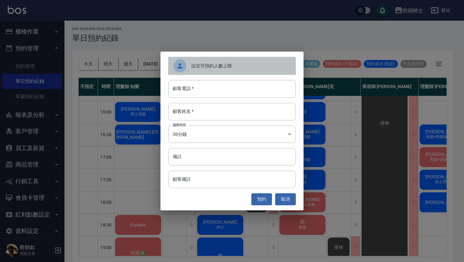
click at [231, 69] on div "設定可預約人數上限" at bounding box center [232, 66] width 128 height 18
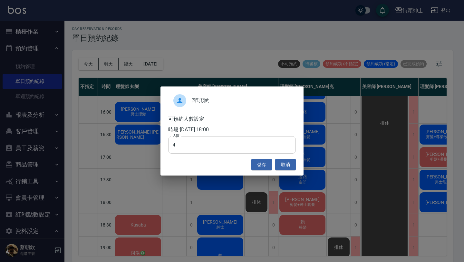
click at [210, 144] on input "4" at bounding box center [232, 144] width 128 height 17
type input "0"
click at [266, 168] on button "儲存" at bounding box center [261, 165] width 21 height 12
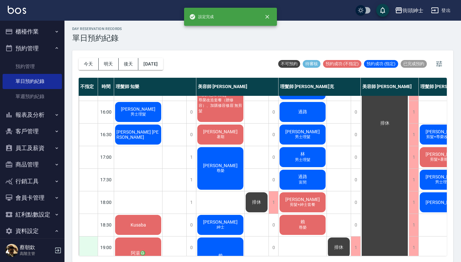
click at [88, 247] on div at bounding box center [88, 247] width 19 height 22
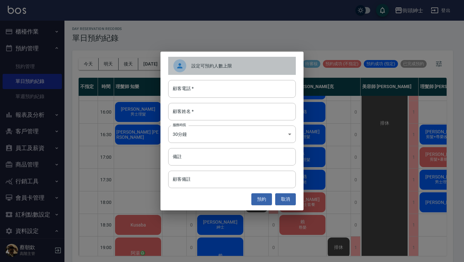
click at [236, 63] on span "設定可預約人數上限" at bounding box center [240, 66] width 99 height 7
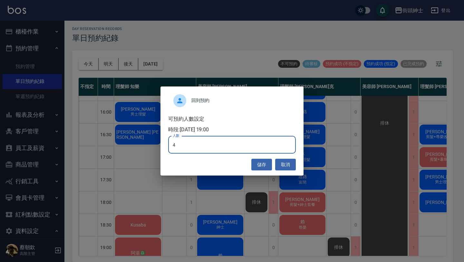
click at [209, 141] on input "4" at bounding box center [232, 144] width 128 height 17
type input "0"
click at [265, 165] on button "儲存" at bounding box center [261, 165] width 21 height 12
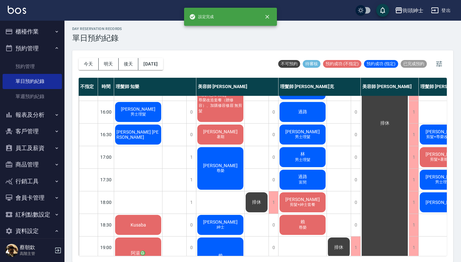
scroll to position [258, 0]
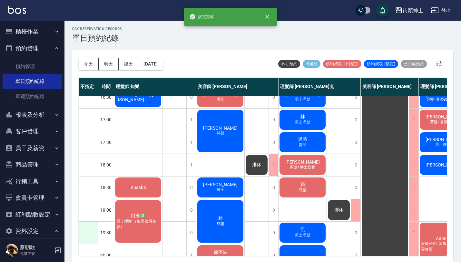
click at [86, 231] on div at bounding box center [88, 232] width 19 height 22
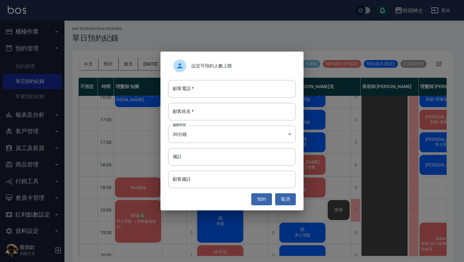
click at [213, 62] on div "設定可預約人數上限" at bounding box center [232, 66] width 128 height 18
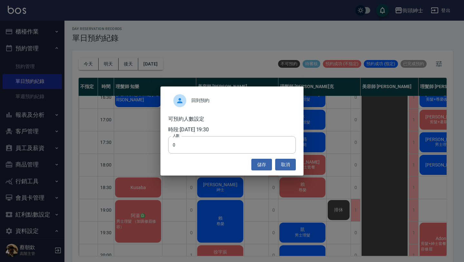
click at [146, 197] on div "回到預約 可預約人數設定 時段: [DATE] 19:30 人數 0 人數 儲存 取消" at bounding box center [232, 131] width 464 height 262
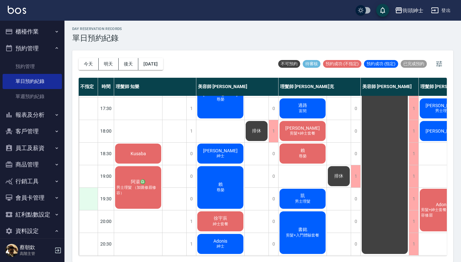
scroll to position [292, 0]
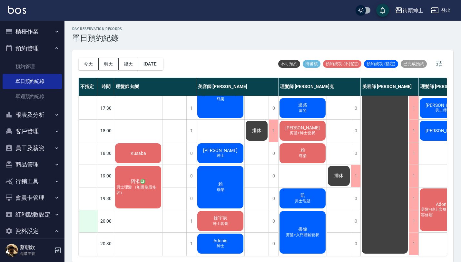
click at [90, 222] on div at bounding box center [88, 221] width 19 height 22
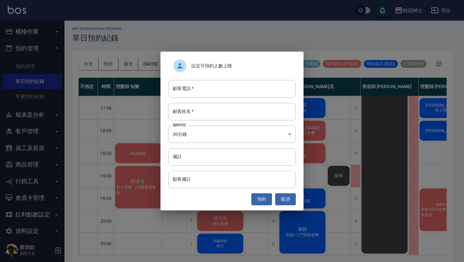
click at [230, 69] on div "設定可預約人數上限" at bounding box center [232, 66] width 128 height 18
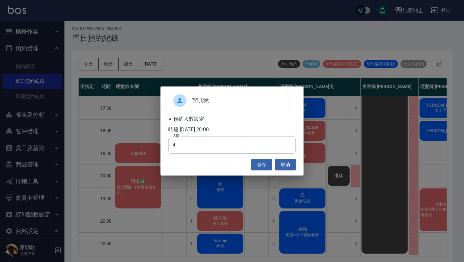
click at [206, 154] on div "回到預約 可預約人數設定 時段: [DATE] 20:00 人數 4 人數 儲存 取消" at bounding box center [231, 130] width 143 height 89
click at [211, 145] on input "4" at bounding box center [232, 144] width 128 height 17
type input "0"
click at [267, 165] on button "儲存" at bounding box center [261, 165] width 21 height 12
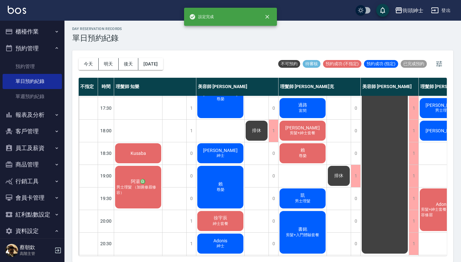
scroll to position [319, 0]
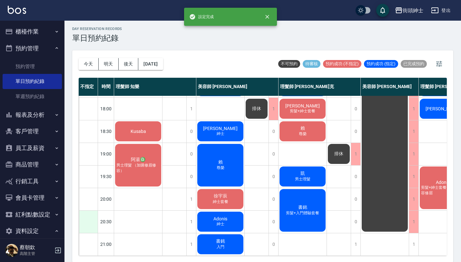
click at [88, 220] on div at bounding box center [88, 221] width 19 height 22
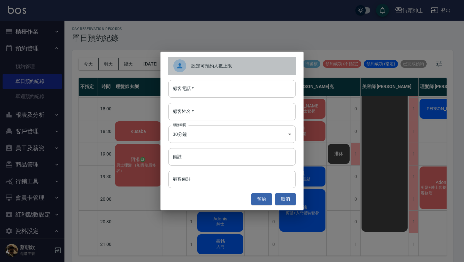
click at [234, 69] on div "設定可預約人數上限" at bounding box center [232, 66] width 128 height 18
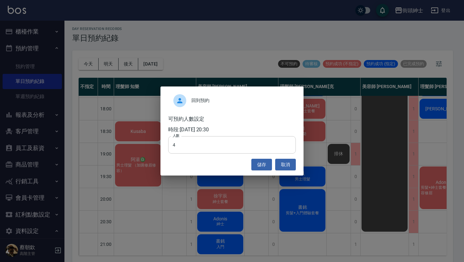
click at [215, 143] on input "4" at bounding box center [232, 144] width 128 height 17
click at [263, 167] on button "儲存" at bounding box center [261, 165] width 21 height 12
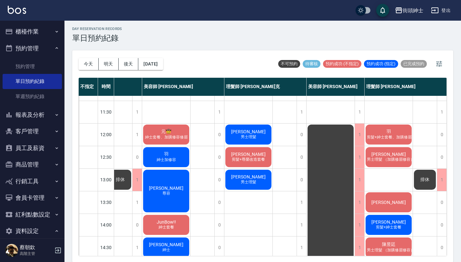
scroll to position [0, 57]
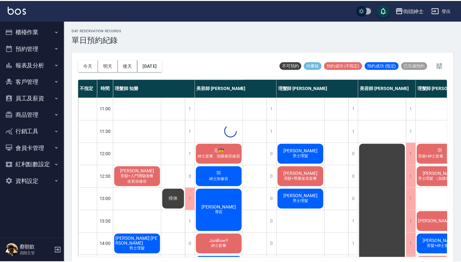
scroll to position [2, 0]
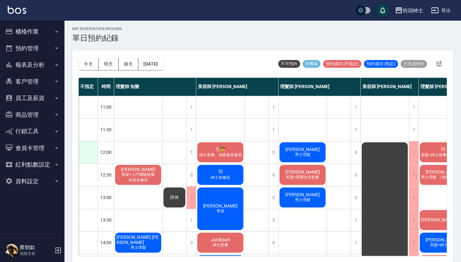
click at [88, 150] on div at bounding box center [88, 152] width 19 height 22
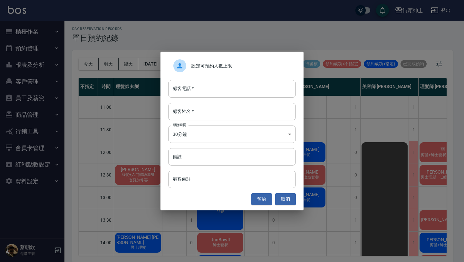
click at [214, 66] on span "設定可預約人數上限" at bounding box center [240, 66] width 99 height 7
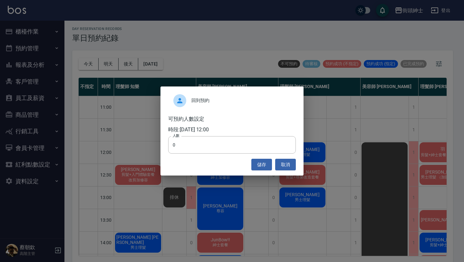
click at [141, 106] on div "回到預約 可預約人數設定 時段: [DATE] 12:00 人數 0 人數 儲存 取消" at bounding box center [232, 131] width 464 height 262
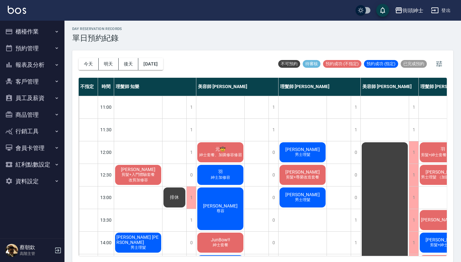
click at [45, 181] on button "資料設定" at bounding box center [32, 181] width 59 height 17
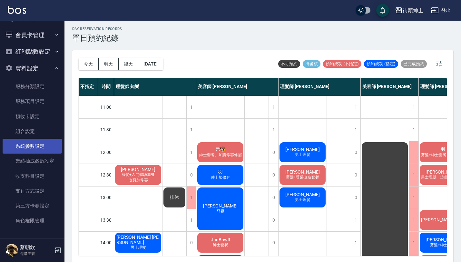
click at [35, 147] on link "系統參數設定" at bounding box center [32, 146] width 59 height 15
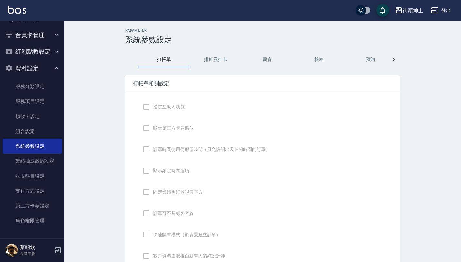
checkbox input "true"
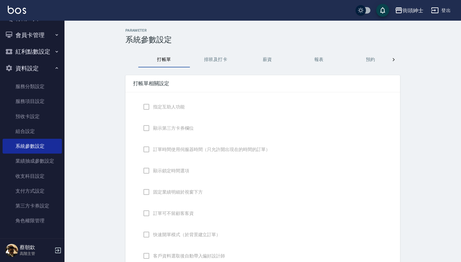
checkbox input "false"
type input "DESIGNATE"
checkbox input "true"
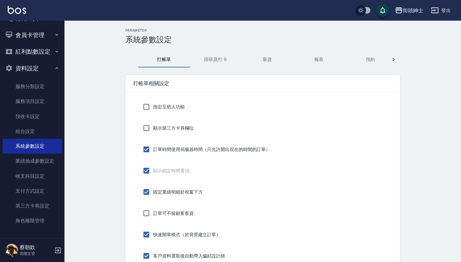
click at [367, 60] on button "預約" at bounding box center [370, 59] width 52 height 15
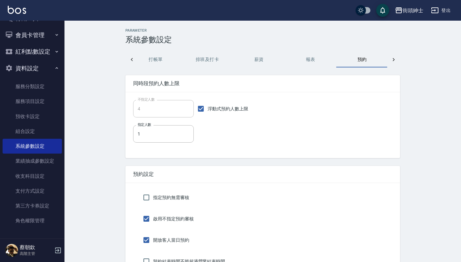
scroll to position [0, 9]
click at [196, 111] on input "浮動式預約人數上限" at bounding box center [201, 109] width 14 height 14
checkbox input "false"
click at [152, 111] on input "4" at bounding box center [163, 108] width 61 height 17
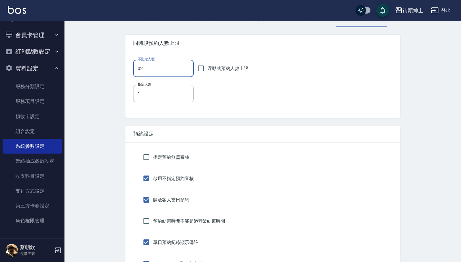
scroll to position [41, 0]
type input "02"
click at [197, 66] on input "浮動式預約人數上限" at bounding box center [201, 68] width 14 height 14
checkbox input "true"
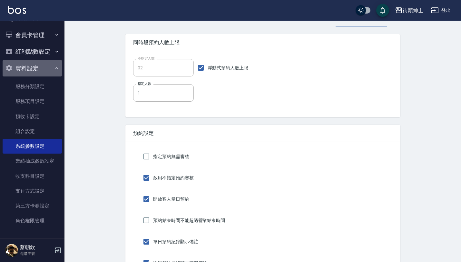
click at [48, 63] on button "資料設定" at bounding box center [32, 68] width 59 height 17
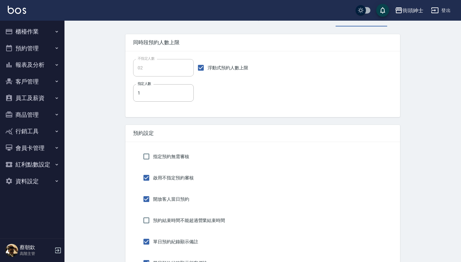
scroll to position [0, 0]
click at [54, 40] on button "預約管理" at bounding box center [32, 48] width 59 height 17
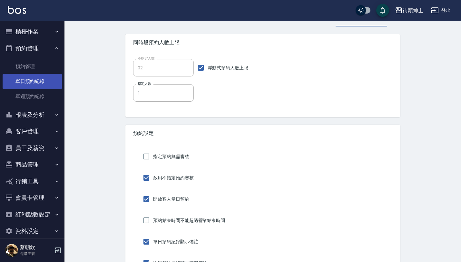
click at [42, 84] on link "單日預約紀錄" at bounding box center [32, 81] width 59 height 15
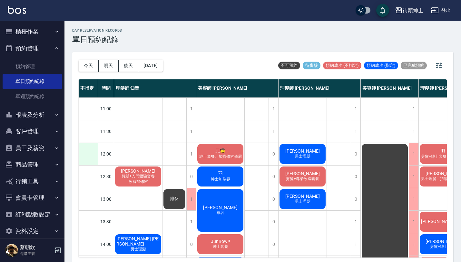
click at [92, 152] on div at bounding box center [88, 154] width 19 height 22
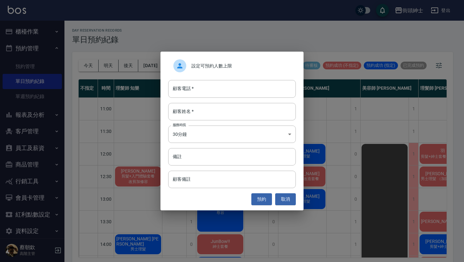
click at [226, 61] on div "設定可預約人數上限" at bounding box center [232, 66] width 128 height 18
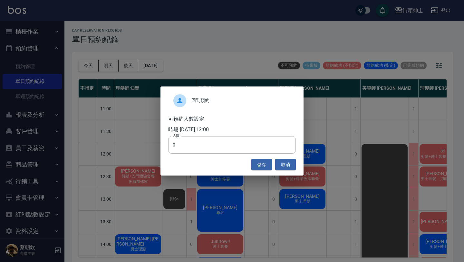
click at [114, 160] on div "回到預約 可預約人數設定 時段: [DATE] 12:00 人數 0 人數 儲存 取消" at bounding box center [232, 131] width 464 height 262
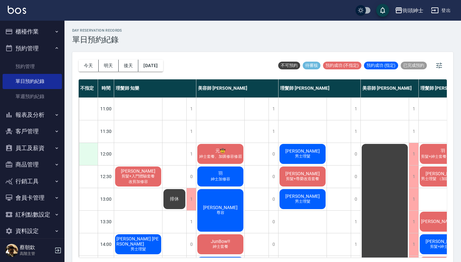
click at [91, 154] on div at bounding box center [88, 154] width 19 height 22
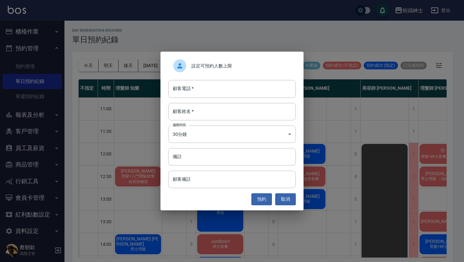
click at [202, 64] on span "設定可預約人數上限" at bounding box center [240, 66] width 99 height 7
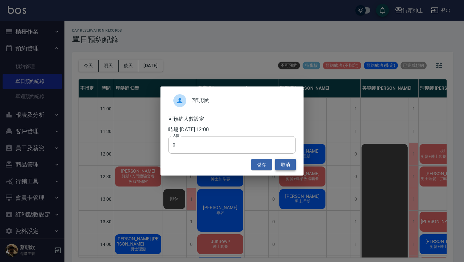
click at [283, 164] on button "取消" at bounding box center [285, 165] width 21 height 12
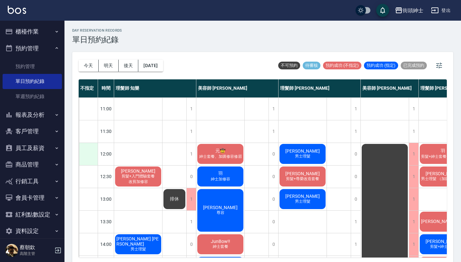
click at [87, 153] on div at bounding box center [88, 154] width 19 height 22
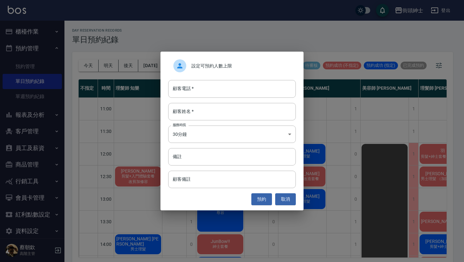
click at [232, 62] on div "設定可預約人數上限" at bounding box center [232, 66] width 128 height 18
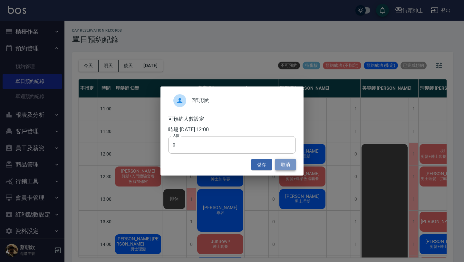
click at [288, 167] on button "取消" at bounding box center [285, 165] width 21 height 12
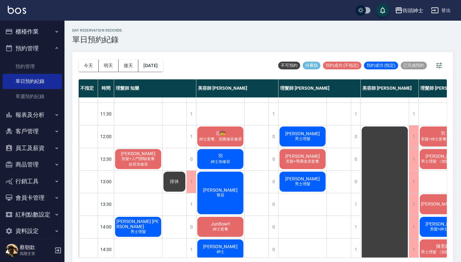
scroll to position [17, 0]
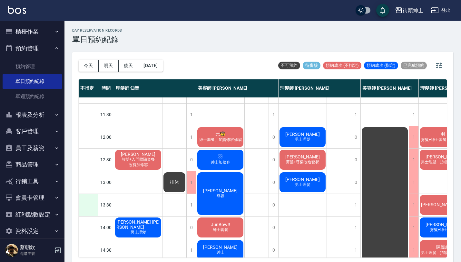
click at [82, 206] on div at bounding box center [88, 205] width 19 height 22
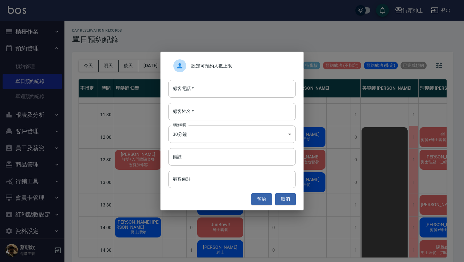
click at [236, 61] on div "設定可預約人數上限" at bounding box center [232, 66] width 128 height 18
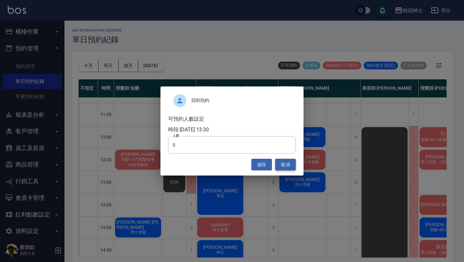
click at [290, 164] on button "取消" at bounding box center [285, 165] width 21 height 12
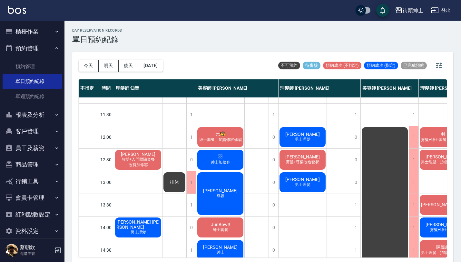
click at [38, 49] on button "預約管理" at bounding box center [32, 48] width 59 height 17
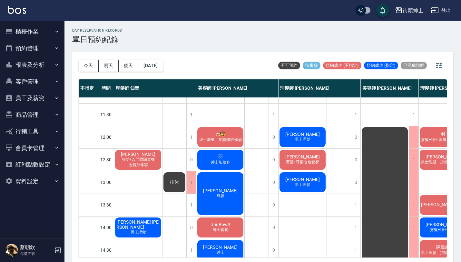
click at [39, 186] on button "資料設定" at bounding box center [32, 181] width 59 height 17
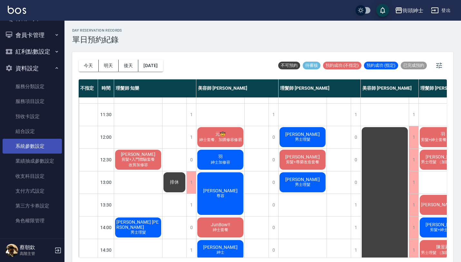
click at [39, 147] on link "系統參數設定" at bounding box center [32, 146] width 59 height 15
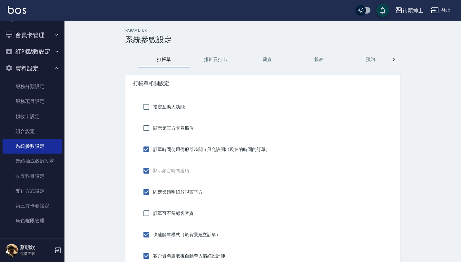
click at [371, 61] on button "預約" at bounding box center [370, 59] width 52 height 15
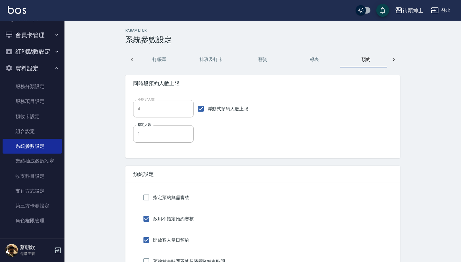
scroll to position [0, 9]
click at [201, 107] on input "浮動式預約人數上限" at bounding box center [201, 109] width 14 height 14
checkbox input "false"
click at [157, 107] on input "4" at bounding box center [163, 108] width 61 height 17
type input "0"
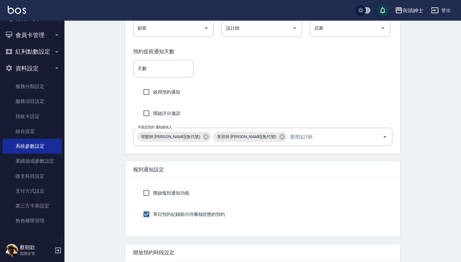
scroll to position [1323, 0]
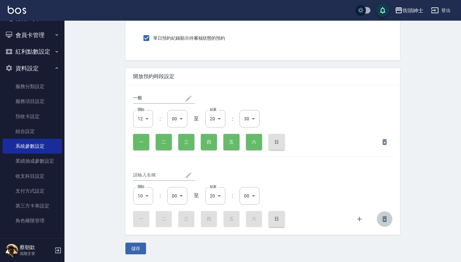
click at [381, 219] on icon "button" at bounding box center [385, 219] width 8 height 8
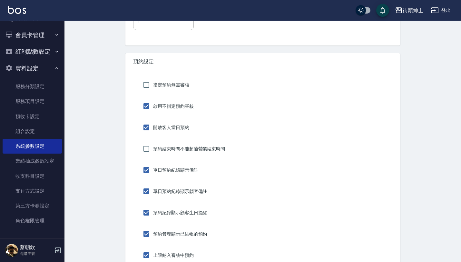
scroll to position [0, 0]
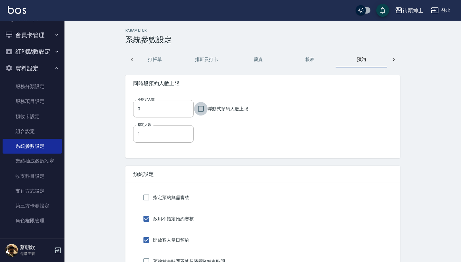
click at [196, 107] on input "浮動式預約人數上限" at bounding box center [201, 109] width 14 height 14
checkbox input "true"
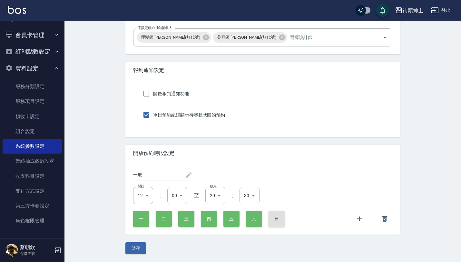
scroll to position [1246, 0]
click at [133, 245] on button "儲存" at bounding box center [135, 248] width 21 height 12
click at [132, 250] on button "儲存" at bounding box center [135, 248] width 21 height 12
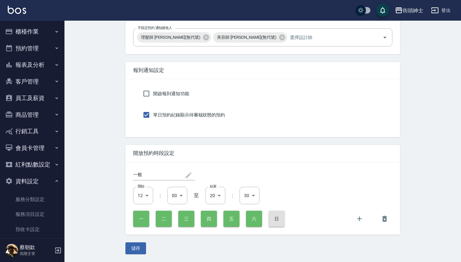
click at [34, 51] on button "預約管理" at bounding box center [32, 48] width 59 height 17
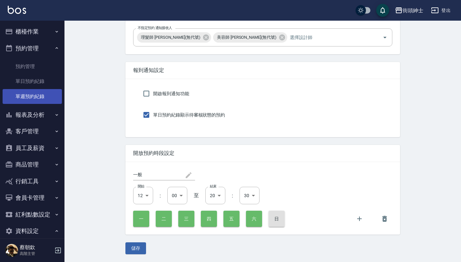
click at [40, 92] on link "單週預約紀錄" at bounding box center [32, 96] width 59 height 15
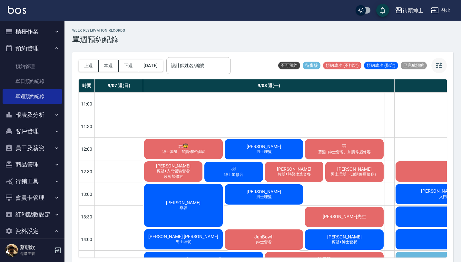
click at [440, 68] on icon "button" at bounding box center [439, 66] width 8 height 8
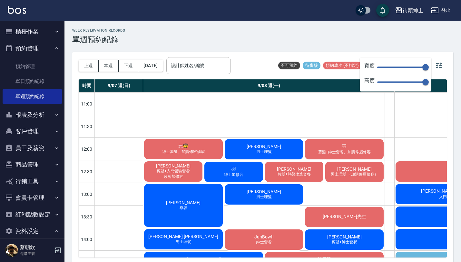
click at [366, 37] on div "WEEK RESERVATION RECORDS 單週預約紀錄" at bounding box center [262, 36] width 381 height 16
click at [393, 146] on div at bounding box center [389, 149] width 10 height 22
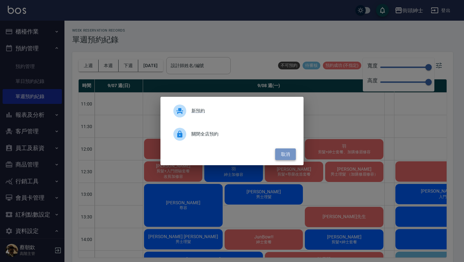
click at [285, 152] on button "取消" at bounding box center [285, 154] width 21 height 12
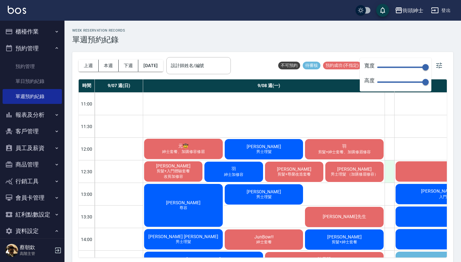
click at [391, 171] on div at bounding box center [389, 171] width 10 height 22
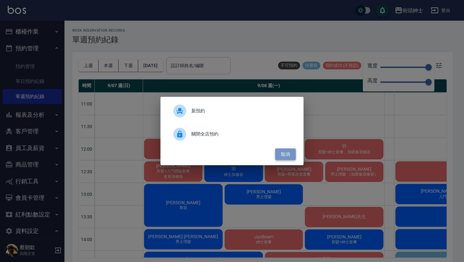
click at [284, 157] on button "取消" at bounding box center [285, 154] width 21 height 12
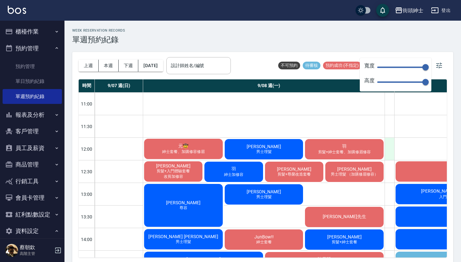
click at [390, 145] on div at bounding box center [389, 149] width 10 height 22
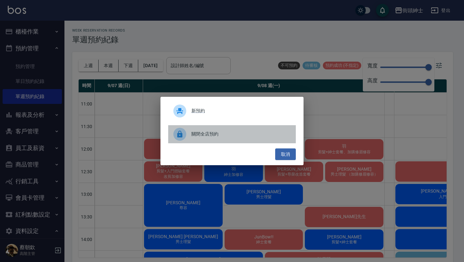
click at [219, 132] on span "關閉全店預約" at bounding box center [240, 134] width 99 height 7
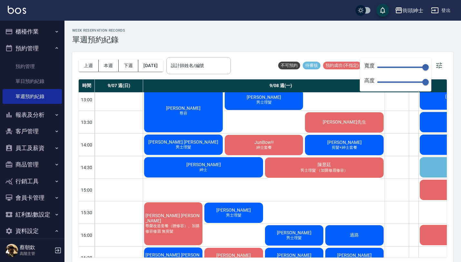
scroll to position [100, 0]
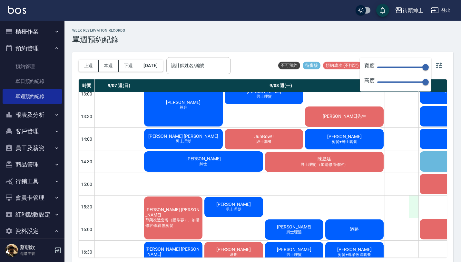
click at [414, 208] on div at bounding box center [414, 206] width 10 height 22
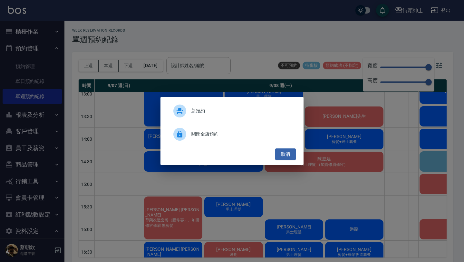
click at [215, 138] on div "關閉全店預約" at bounding box center [232, 134] width 128 height 18
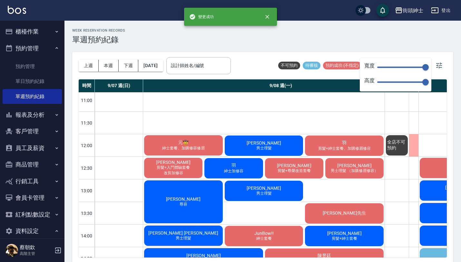
scroll to position [0, 0]
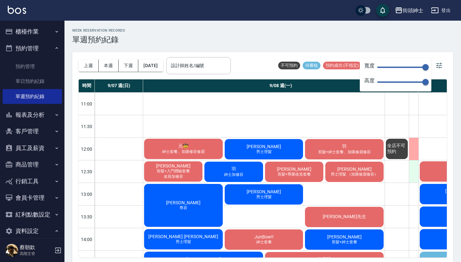
click at [414, 171] on div at bounding box center [414, 171] width 10 height 22
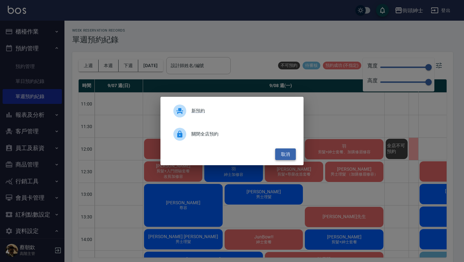
click at [284, 154] on button "取消" at bounding box center [285, 154] width 21 height 12
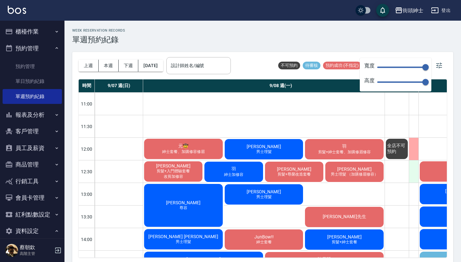
click at [413, 174] on div at bounding box center [414, 171] width 10 height 22
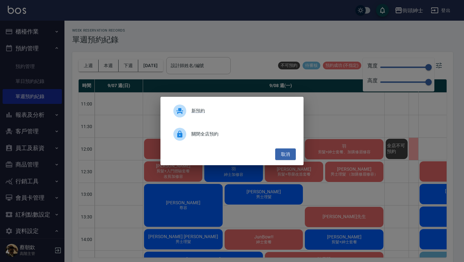
click at [205, 133] on span "關閉全店預約" at bounding box center [240, 134] width 99 height 7
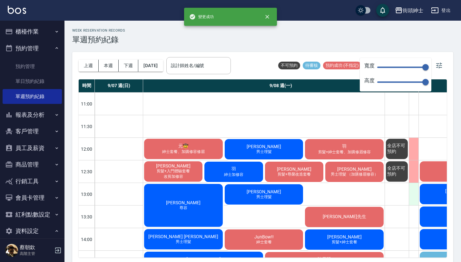
click at [414, 190] on div at bounding box center [414, 194] width 10 height 22
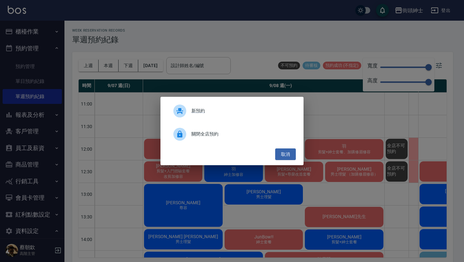
click at [400, 180] on div "新預約 關閉全店預約 取消" at bounding box center [232, 131] width 464 height 262
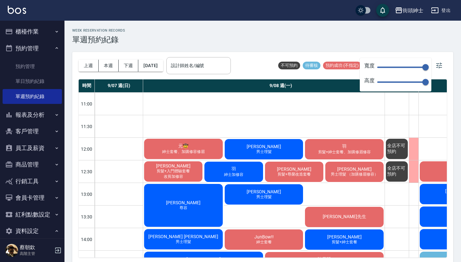
click at [398, 141] on div "全店不可預約" at bounding box center [397, 149] width 24 height 22
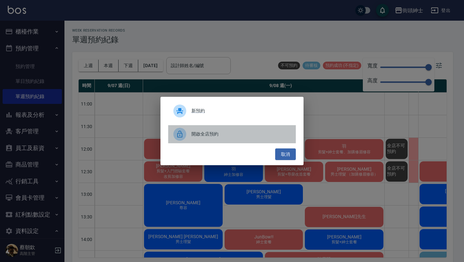
click at [226, 133] on span "開啟全店預約" at bounding box center [240, 134] width 99 height 7
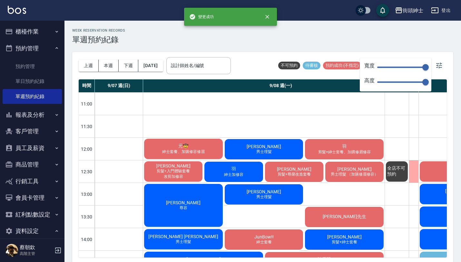
click at [400, 170] on span "全店不可預約" at bounding box center [397, 171] width 22 height 12
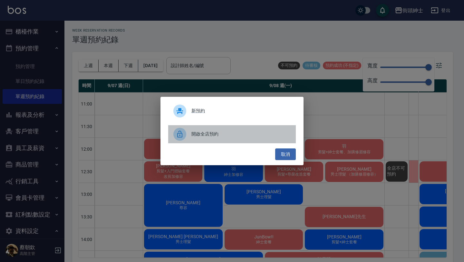
click at [206, 131] on span "開啟全店預約" at bounding box center [240, 134] width 99 height 7
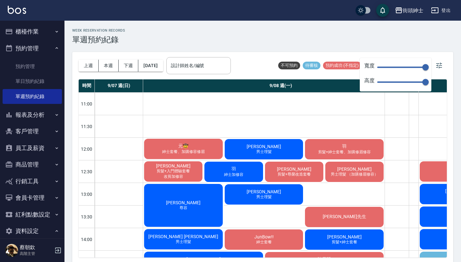
click at [42, 46] on button "預約管理" at bounding box center [32, 48] width 59 height 17
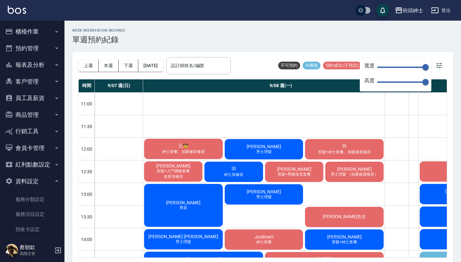
click at [43, 44] on button "預約管理" at bounding box center [32, 48] width 59 height 17
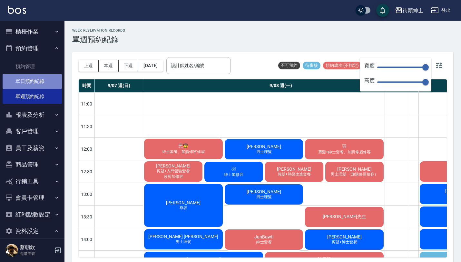
click at [41, 83] on link "單日預約紀錄" at bounding box center [32, 81] width 59 height 15
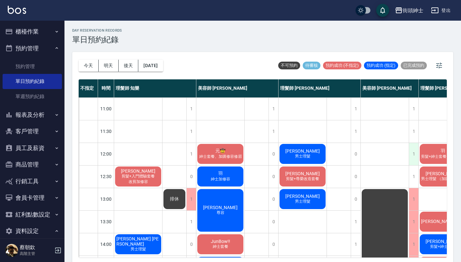
click at [413, 154] on div "1" at bounding box center [414, 154] width 10 height 22
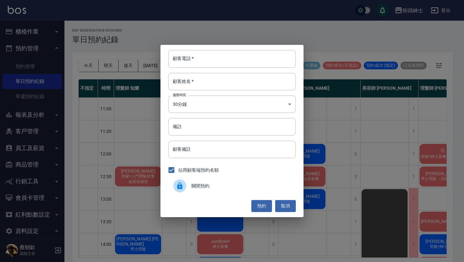
click at [203, 191] on div "關閉預約" at bounding box center [232, 186] width 128 height 18
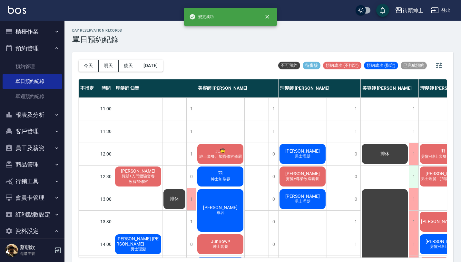
click at [413, 175] on div "1" at bounding box center [414, 176] width 10 height 22
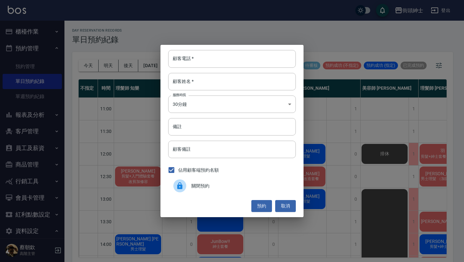
click at [234, 190] on div "關閉預約" at bounding box center [232, 186] width 128 height 18
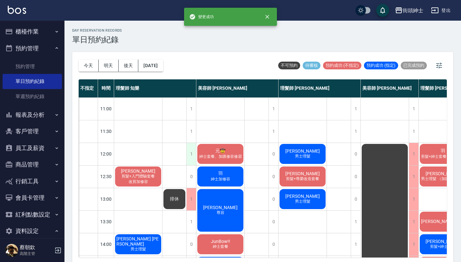
click at [190, 159] on div "1" at bounding box center [191, 154] width 10 height 22
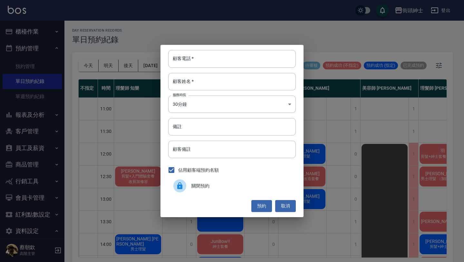
click at [193, 181] on div "關閉預約" at bounding box center [232, 186] width 128 height 18
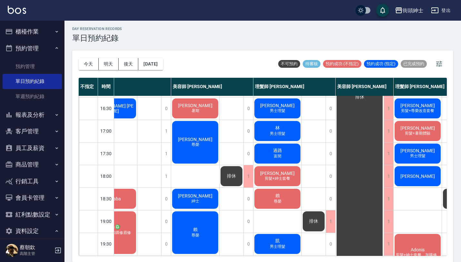
scroll to position [319, 25]
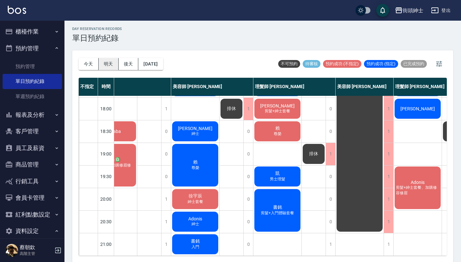
click at [109, 68] on button "明天" at bounding box center [109, 64] width 20 height 12
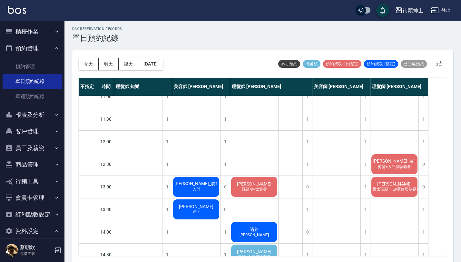
scroll to position [83, 0]
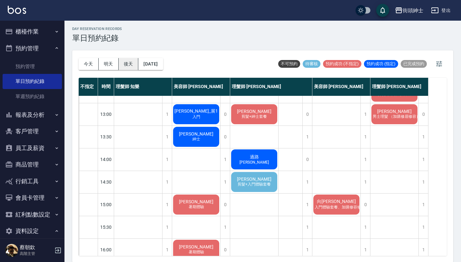
click at [129, 66] on button "後天" at bounding box center [129, 64] width 20 height 12
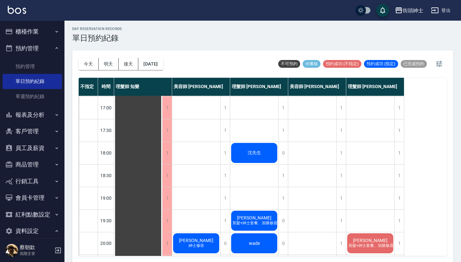
scroll to position [319, 0]
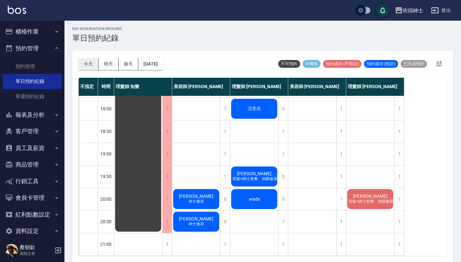
click at [88, 66] on button "今天" at bounding box center [89, 64] width 20 height 12
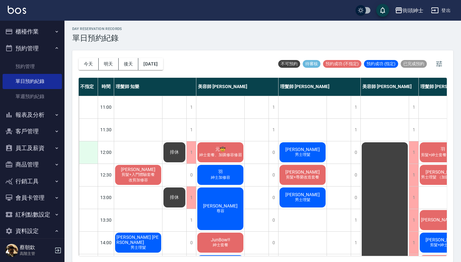
click at [92, 157] on div at bounding box center [88, 152] width 19 height 22
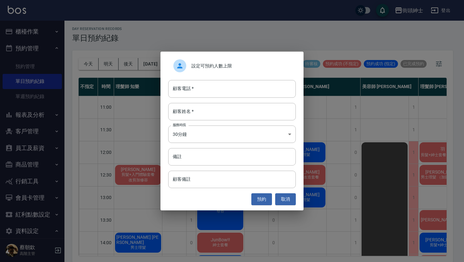
click at [286, 205] on div "設定可預約人數上限 顧客電話   * 顧客電話   * 顧客姓名   * 顧客姓名   * 服務時長 30分鐘 1 服務時長 備註 備註 顧客備註 顧客備註 …" at bounding box center [231, 131] width 143 height 158
click at [287, 202] on button "取消" at bounding box center [285, 199] width 21 height 12
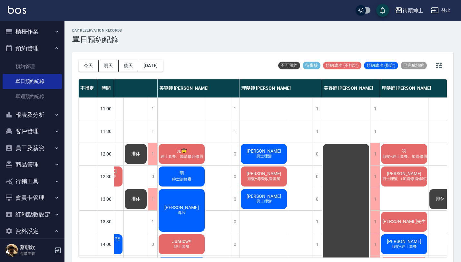
scroll to position [0, 57]
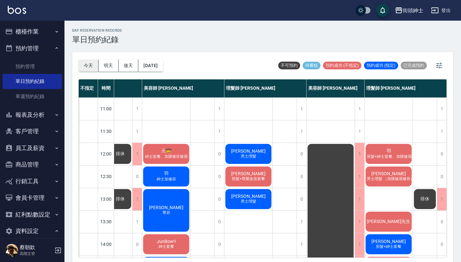
click at [89, 66] on button "今天" at bounding box center [89, 66] width 20 height 12
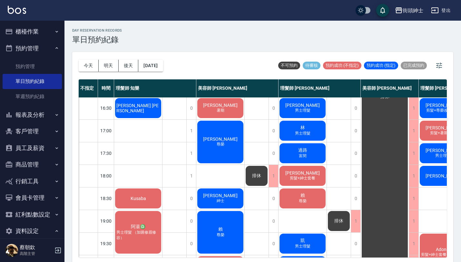
scroll to position [319, 0]
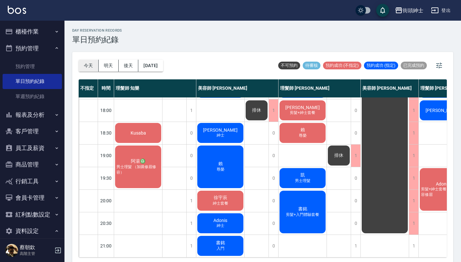
click at [87, 67] on button "今天" at bounding box center [89, 66] width 20 height 12
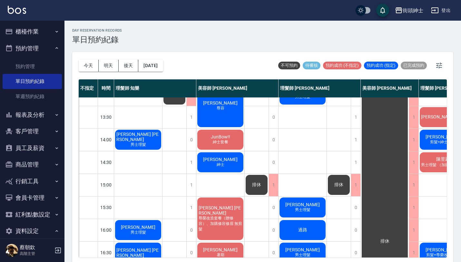
scroll to position [0, 0]
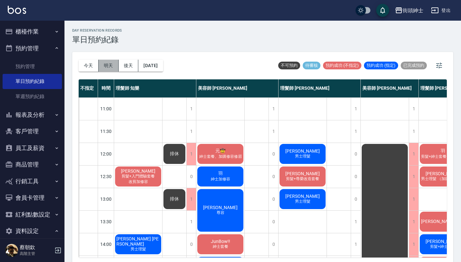
click at [108, 64] on button "明天" at bounding box center [109, 66] width 20 height 12
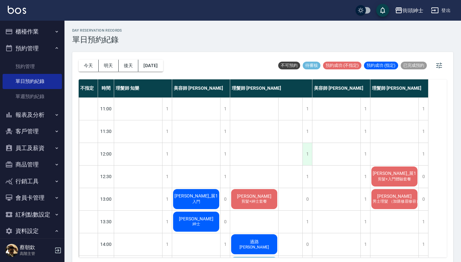
click at [306, 156] on div "1" at bounding box center [307, 154] width 10 height 22
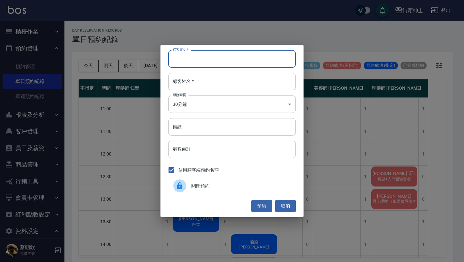
click at [227, 59] on input "顧客電話   *" at bounding box center [232, 58] width 128 height 17
click at [284, 202] on button "取消" at bounding box center [285, 206] width 21 height 12
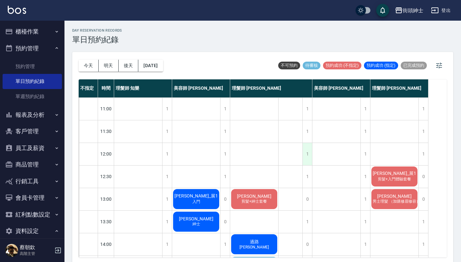
click at [309, 157] on div "1" at bounding box center [307, 154] width 10 height 22
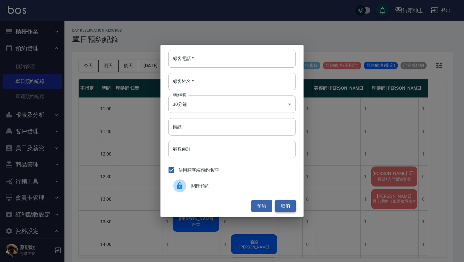
click at [290, 203] on button "取消" at bounding box center [285, 206] width 21 height 12
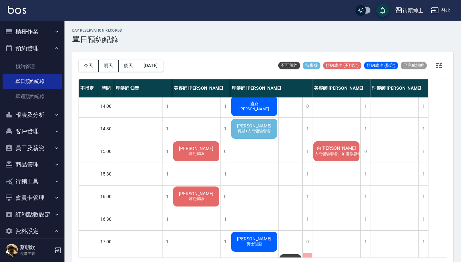
scroll to position [121, 0]
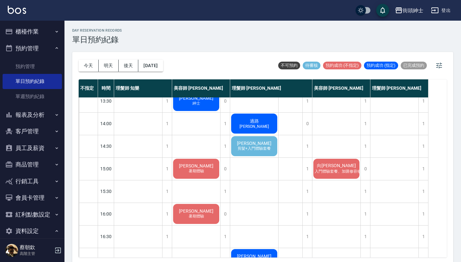
click at [263, 144] on span "[PERSON_NAME]" at bounding box center [254, 143] width 37 height 5
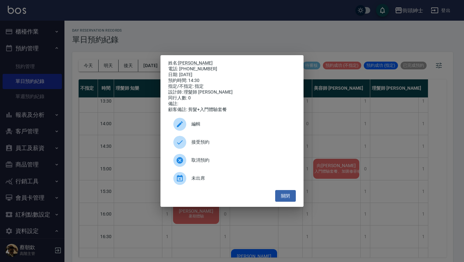
click at [236, 127] on span "編輯" at bounding box center [240, 124] width 99 height 7
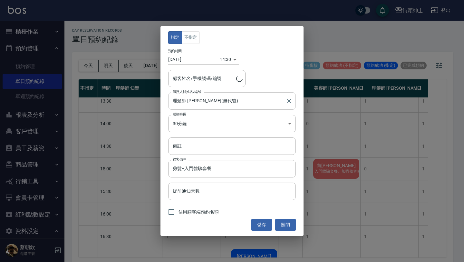
click at [235, 105] on input "理髮師 [PERSON_NAME]克(無代號)" at bounding box center [227, 100] width 112 height 11
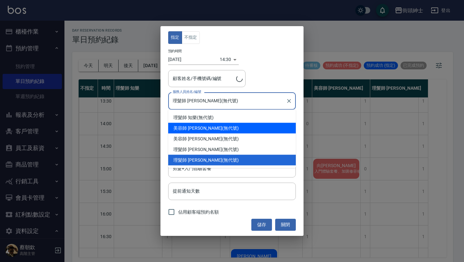
type input "[PERSON_NAME]/0928119182"
click at [212, 129] on div "美容師 小戴 (無代號)" at bounding box center [232, 128] width 128 height 11
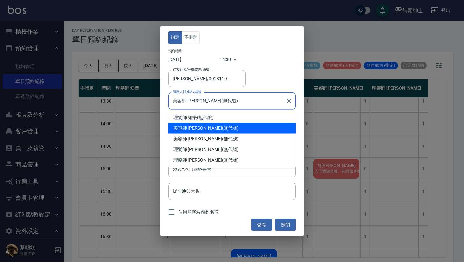
click at [220, 101] on input "美容師 小戴(無代號)" at bounding box center [227, 100] width 112 height 11
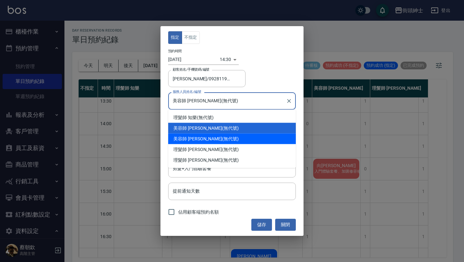
click at [215, 136] on div "美容師 [PERSON_NAME] (無代號)" at bounding box center [232, 138] width 128 height 11
type input "美容師 [PERSON_NAME](無代號)"
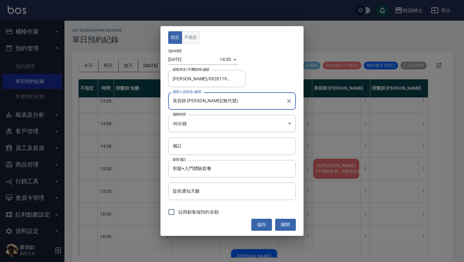
click at [192, 38] on button "不指定" at bounding box center [191, 37] width 18 height 13
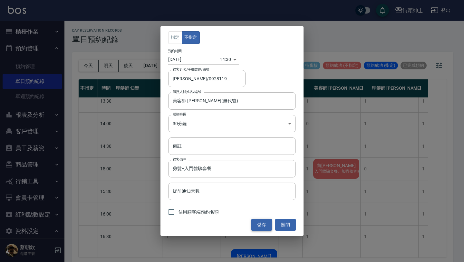
click at [261, 225] on button "儲存" at bounding box center [261, 224] width 21 height 12
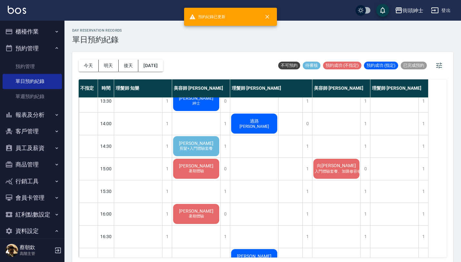
click at [201, 145] on span "[PERSON_NAME]" at bounding box center [196, 143] width 37 height 5
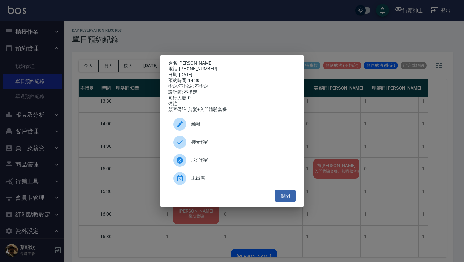
click at [215, 148] on div "接受預約" at bounding box center [232, 142] width 128 height 18
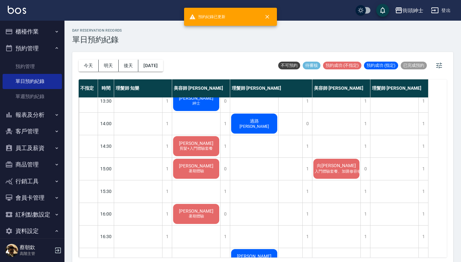
click at [200, 143] on span "[PERSON_NAME]" at bounding box center [196, 143] width 37 height 5
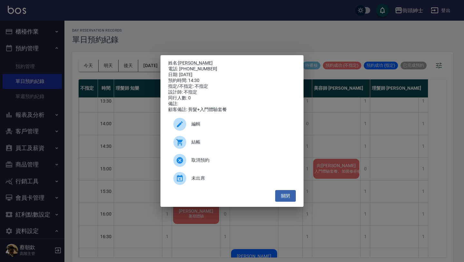
click at [207, 122] on div "編輯" at bounding box center [232, 124] width 128 height 18
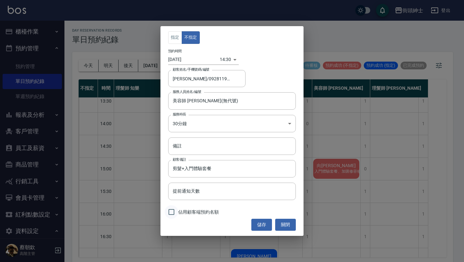
click at [175, 213] on input "佔用顧客端預約名額" at bounding box center [172, 212] width 14 height 14
checkbox input "true"
click at [257, 227] on button "儲存" at bounding box center [261, 224] width 21 height 12
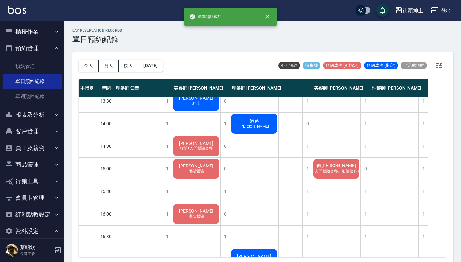
click at [195, 141] on span "[PERSON_NAME]" at bounding box center [196, 143] width 37 height 5
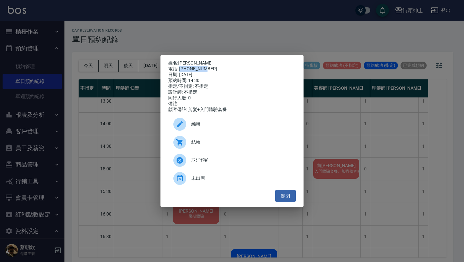
drag, startPoint x: 179, startPoint y: 66, endPoint x: 225, endPoint y: 69, distance: 45.5
click at [225, 69] on div "電話: [PHONE_NUMBER]" at bounding box center [232, 69] width 128 height 6
copy div "0928119182"
click at [136, 154] on div "姓名: 建弘Daniel 電話: 0928119182 日期: 2025/09/09 預約時間: 14:30 指定/不指定: 不指定 設計師: 不指定 同行人…" at bounding box center [232, 131] width 464 height 262
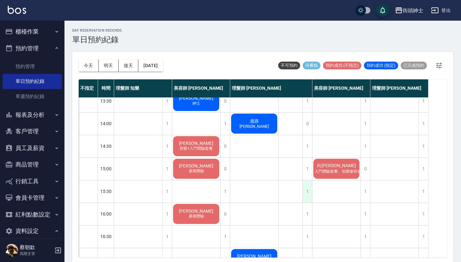
click at [307, 190] on div "1" at bounding box center [307, 191] width 10 height 22
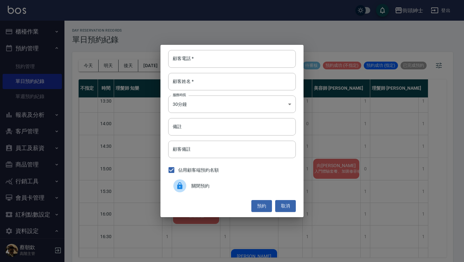
click at [322, 155] on div "顧客電話   * 顧客電話   * 顧客姓名   * 顧客姓名   * 服務時長 30分鐘 1 服務時長 備註 備註 顧客備註 顧客備註 佔用顧客端預約名額 …" at bounding box center [232, 131] width 464 height 262
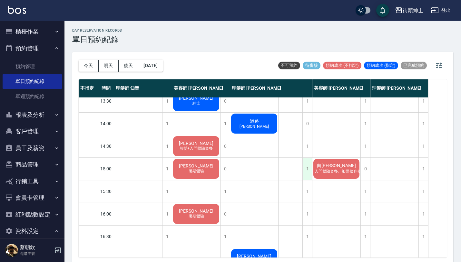
click at [311, 160] on div "1" at bounding box center [307, 169] width 10 height 22
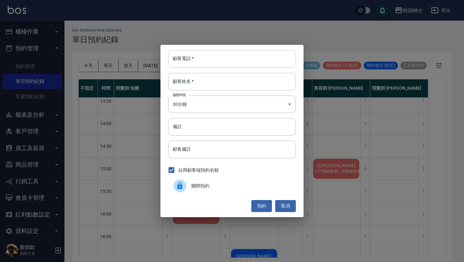
click at [200, 54] on input "顧客電話   *" at bounding box center [232, 58] width 128 height 17
paste input "0928119182"
type input "0928119182"
click at [197, 85] on input "顧客姓名   *" at bounding box center [232, 81] width 128 height 17
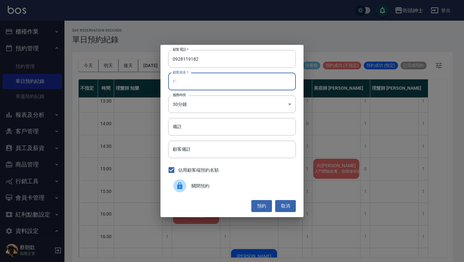
type input "ㄏ"
click at [199, 139] on div "顧客電話   * 0928119182 顧客電話   * 顧客姓名   * ㄏ 顧客姓名   * 服務時長 30分鐘 1 服務時長 備註 備註 顧客備註 顧客…" at bounding box center [231, 131] width 143 height 172
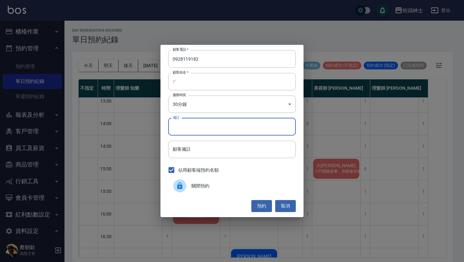
click at [205, 129] on input "備註" at bounding box center [232, 126] width 128 height 17
click at [261, 205] on button "預約" at bounding box center [261, 206] width 21 height 12
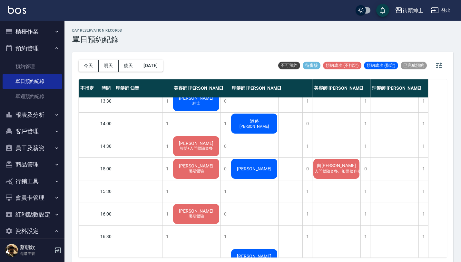
scroll to position [0, 0]
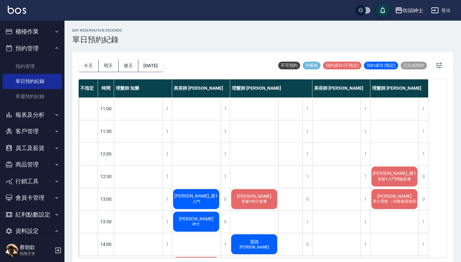
click at [77, 65] on div "今天 明天 後天 2025/09/09 不可預約 待審核 預約成功 (不指定) 預約成功 (指定) 已完成預約 不指定 時間 理髮師 知樂 美容師 Cherr…" at bounding box center [262, 158] width 381 height 212
click at [84, 65] on button "今天" at bounding box center [89, 66] width 20 height 12
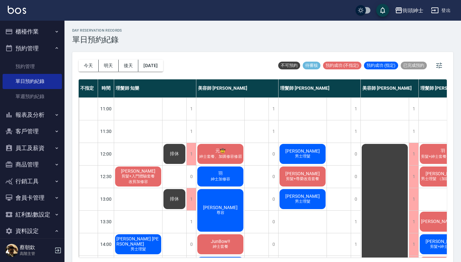
click at [229, 147] on div "元🤠 紳士套餐、加購修容修眉" at bounding box center [220, 154] width 48 height 22
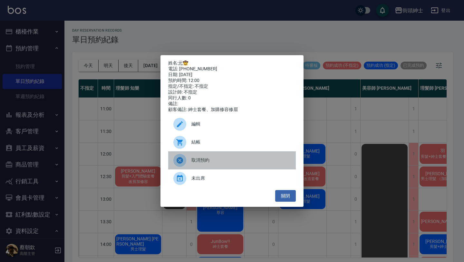
click at [227, 169] on div "取消預約" at bounding box center [232, 160] width 128 height 18
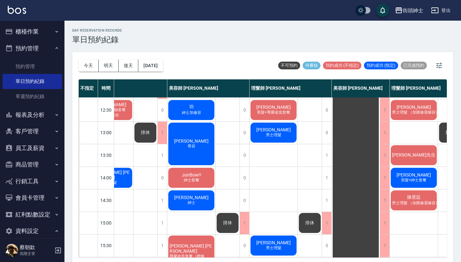
scroll to position [84, 29]
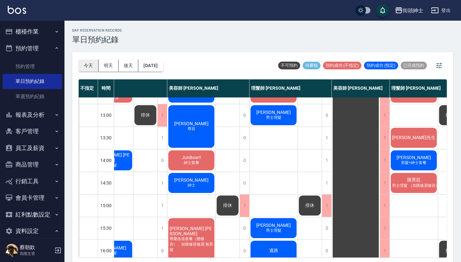
click at [88, 66] on button "今天" at bounding box center [89, 66] width 20 height 12
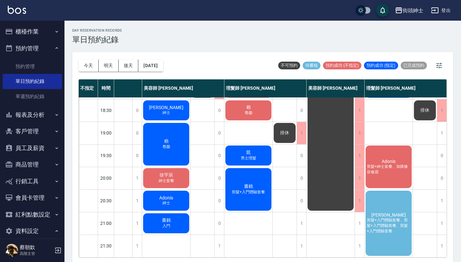
scroll to position [342, 57]
click at [376, 205] on div "何昱賢 剪髮+入門體驗套餐、剪髮+入門體驗套餐、剪髮+入門體驗套餐" at bounding box center [388, 222] width 48 height 67
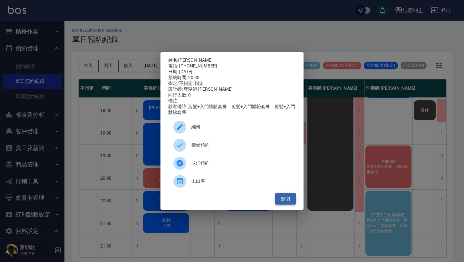
click at [283, 202] on button "關閉" at bounding box center [285, 199] width 21 height 12
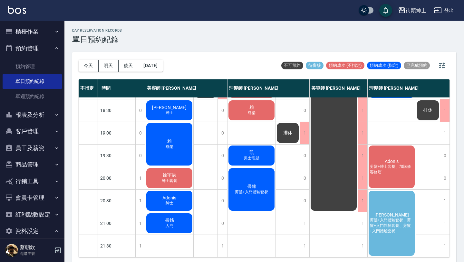
scroll to position [342, 54]
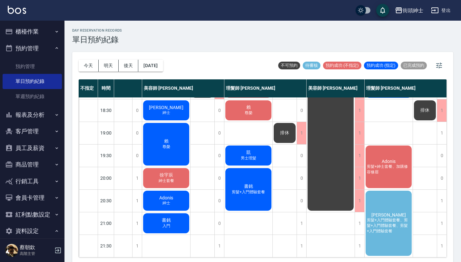
click at [385, 217] on span "剪髮+入門體驗套餐、剪髮+入門體驗套餐、剪髮+入門體驗套餐" at bounding box center [388, 225] width 46 height 16
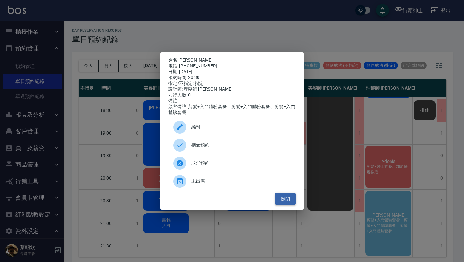
click at [284, 199] on button "關閉" at bounding box center [285, 199] width 21 height 12
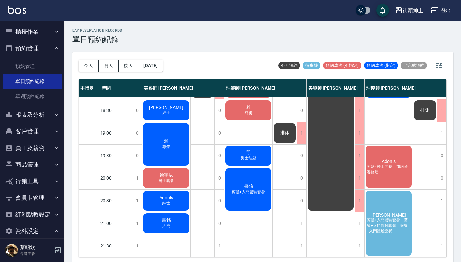
click at [391, 203] on div "何昱賢 剪髮+入門體驗套餐、剪髮+入門體驗套餐、剪髮+入門體驗套餐" at bounding box center [388, 222] width 48 height 67
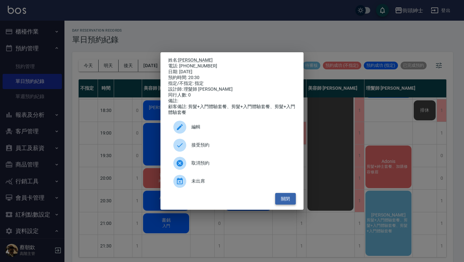
click at [287, 204] on button "關閉" at bounding box center [285, 199] width 21 height 12
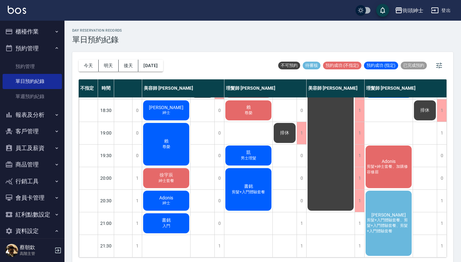
click at [378, 210] on div "何昱賢 剪髮+入門體驗套餐、剪髮+入門體驗套餐、剪髮+入門體驗套餐" at bounding box center [388, 222] width 48 height 67
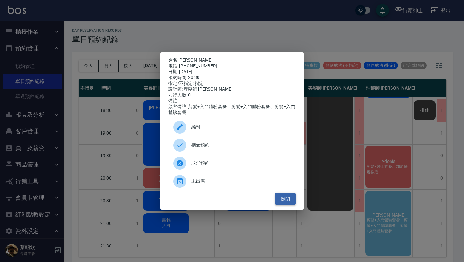
click at [289, 201] on button "關閉" at bounding box center [285, 199] width 21 height 12
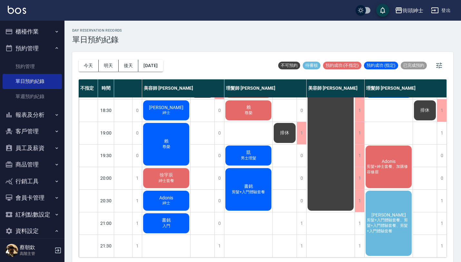
click at [388, 212] on span "何昱賢" at bounding box center [388, 214] width 37 height 5
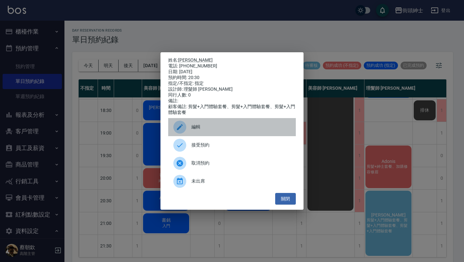
click at [189, 124] on div at bounding box center [182, 127] width 18 height 13
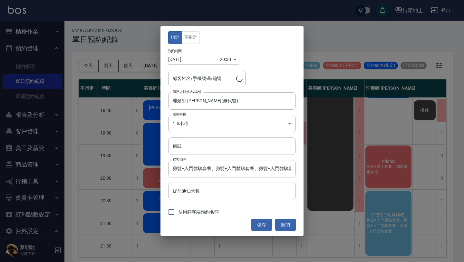
type input "何昱賢/0935663983"
click at [207, 120] on body "街頭紳士 登出 櫃檯作業 打帳單 帳單列表 掛單列表 座位開單 營業儀表板 現金收支登錄 高階收支登錄 材料自購登錄 每日結帳 排班表 現場電腦打卡 掃碼打卡…" at bounding box center [232, 132] width 464 height 264
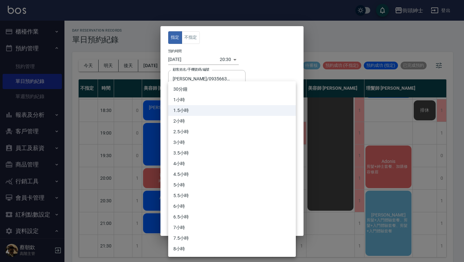
click at [193, 86] on li "30分鐘" at bounding box center [232, 89] width 128 height 11
type input "1"
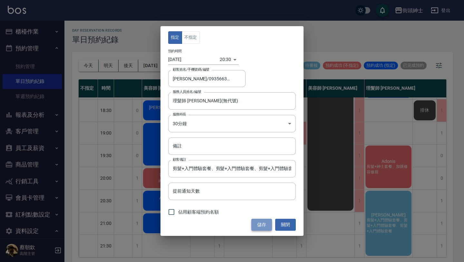
click at [260, 224] on button "儲存" at bounding box center [261, 224] width 21 height 12
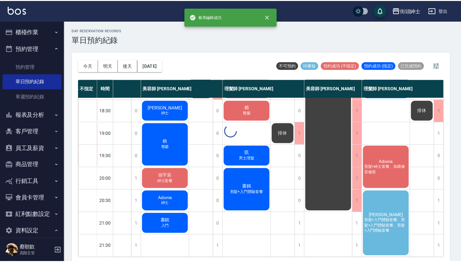
scroll to position [319, 54]
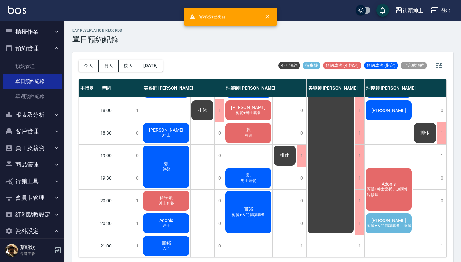
click at [378, 217] on div "何昱賢 剪髮+入門體驗套餐、剪髮+入門體驗套餐、剪髮+入門體驗套餐" at bounding box center [388, 223] width 48 height 22
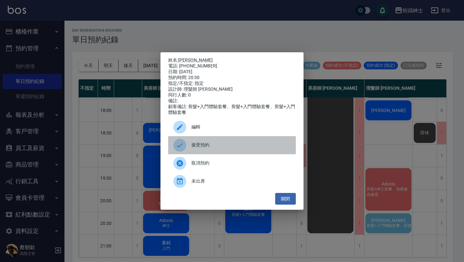
click at [220, 154] on div "接受預約" at bounding box center [232, 145] width 128 height 18
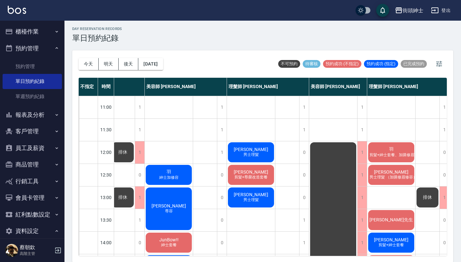
scroll to position [0, 57]
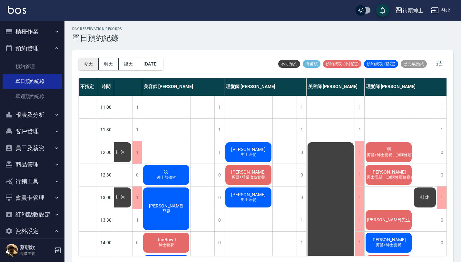
click at [85, 63] on button "今天" at bounding box center [89, 64] width 20 height 12
